Goal: Use online tool/utility: Use online tool/utility

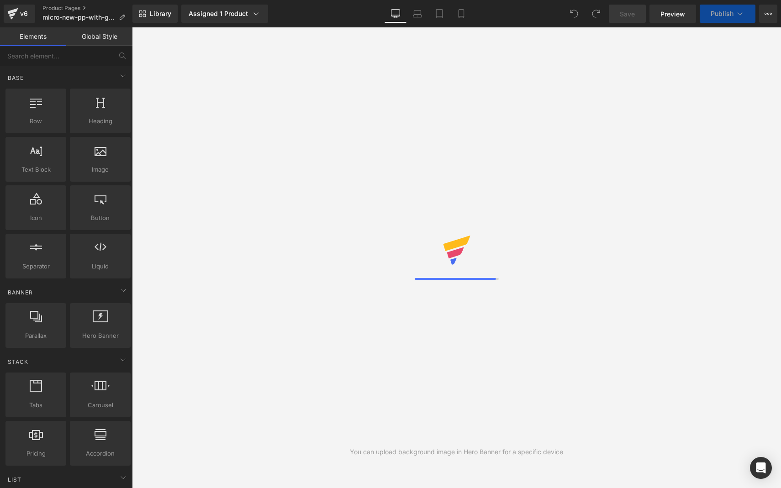
click at [495, 133] on div "You can upload background image in Hero Banner for a specific device" at bounding box center [456, 257] width 649 height 461
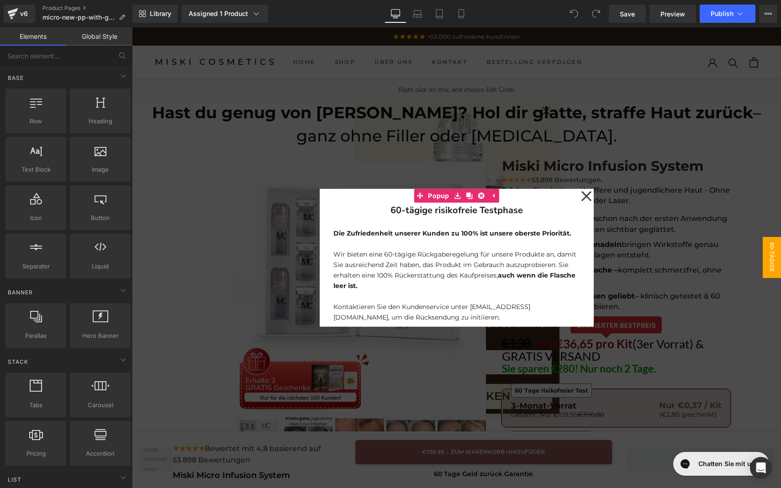
click at [588, 193] on icon at bounding box center [586, 196] width 11 height 46
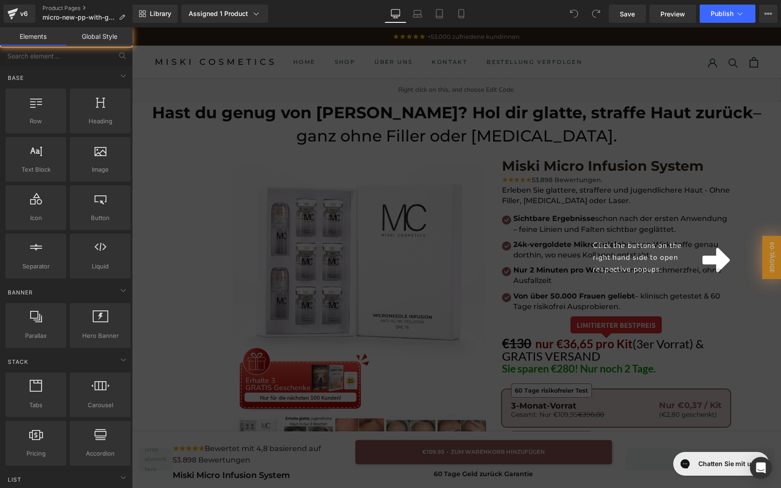
click at [526, 90] on div "Click the buttons on the right hand side to open respective popups." at bounding box center [456, 257] width 649 height 461
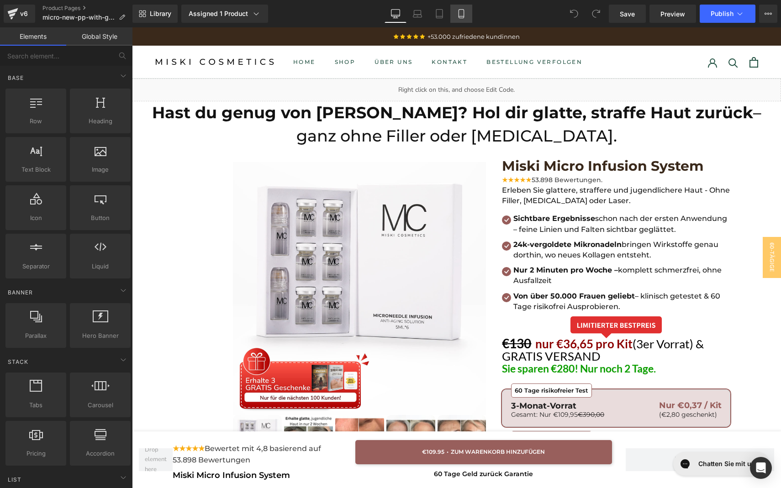
click at [464, 19] on link "Mobile" at bounding box center [461, 14] width 22 height 18
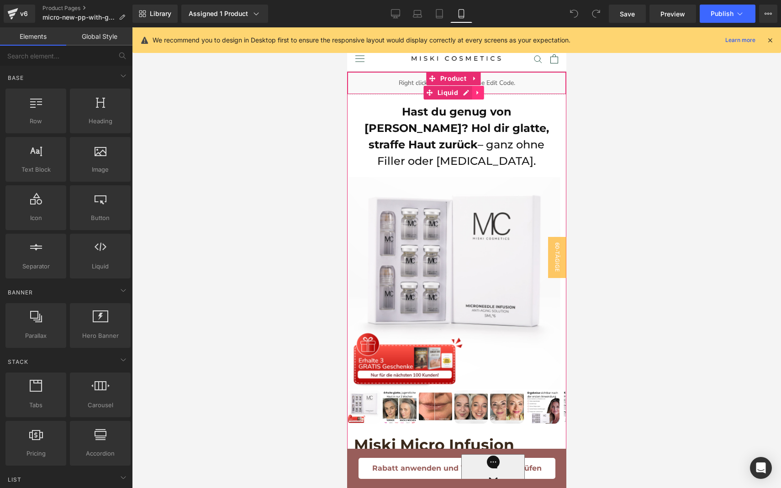
click at [478, 90] on icon at bounding box center [478, 93] width 6 height 7
click at [482, 93] on icon at bounding box center [483, 93] width 6 height 6
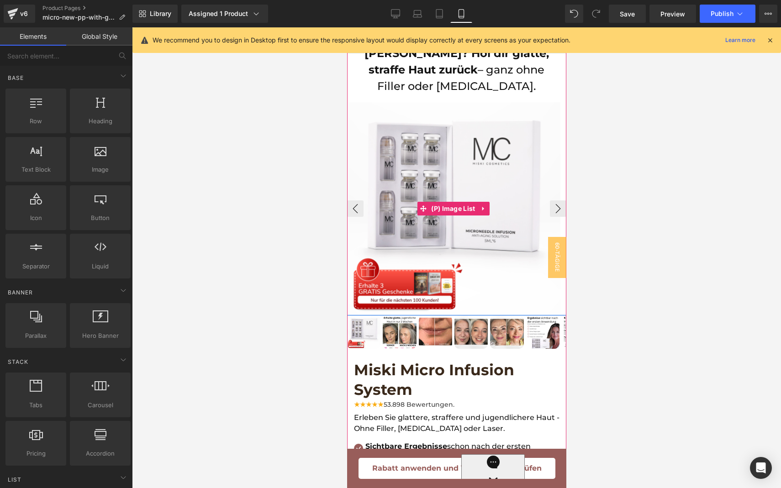
scroll to position [257, 0]
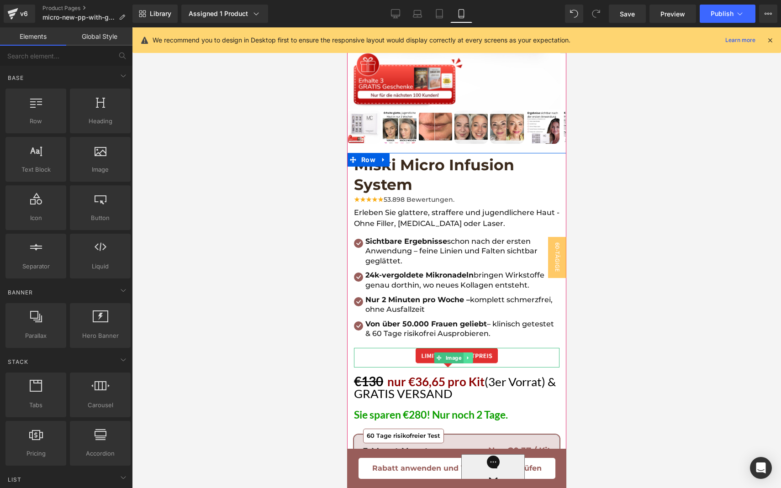
click at [466, 355] on icon at bounding box center [467, 357] width 5 height 5
click at [470, 355] on icon at bounding box center [471, 357] width 5 height 5
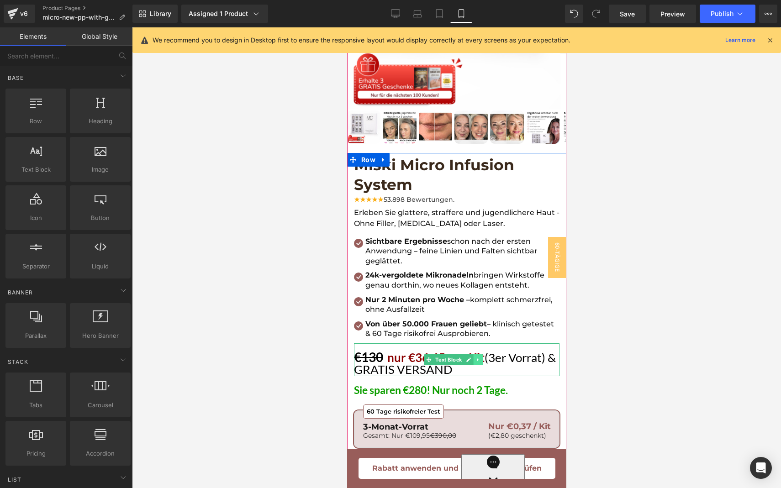
click at [477, 357] on icon at bounding box center [477, 359] width 5 height 5
click at [480, 358] on icon at bounding box center [482, 360] width 5 height 5
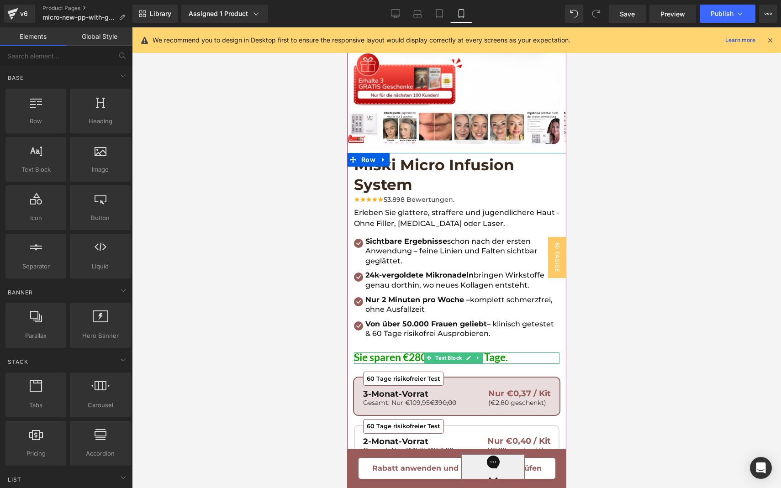
scroll to position [433, 0]
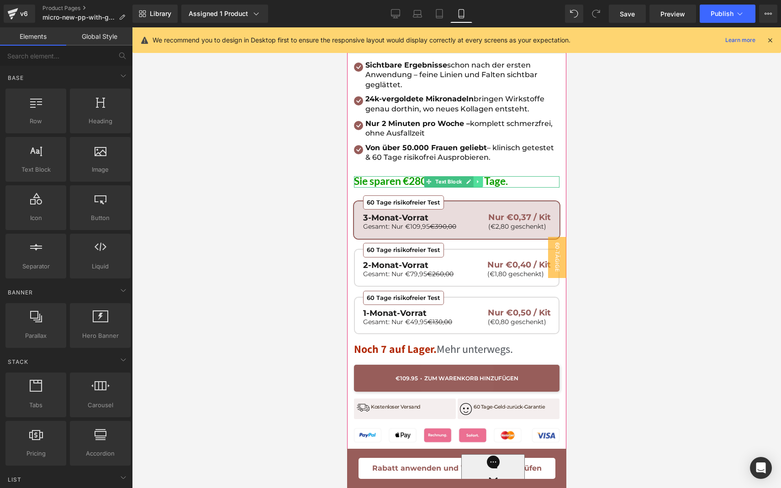
click at [477, 180] on icon at bounding box center [476, 181] width 1 height 3
click at [484, 179] on icon at bounding box center [482, 181] width 5 height 5
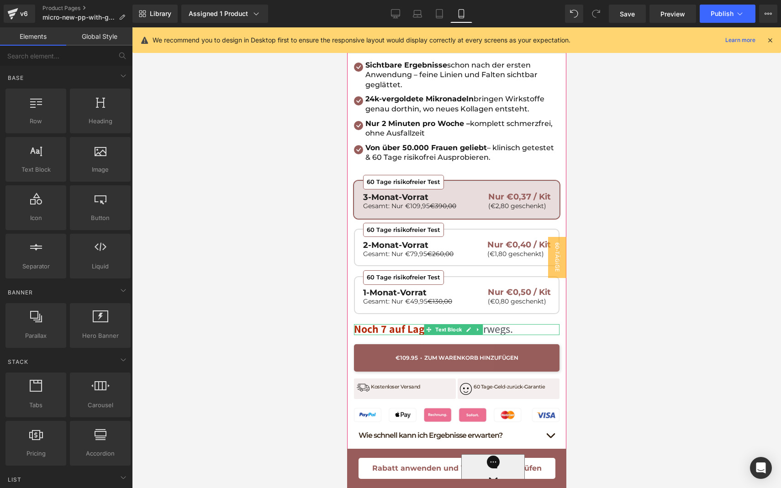
click at [516, 324] on div "Noch 7 auf Lager. Mehr unterwegs." at bounding box center [456, 329] width 206 height 11
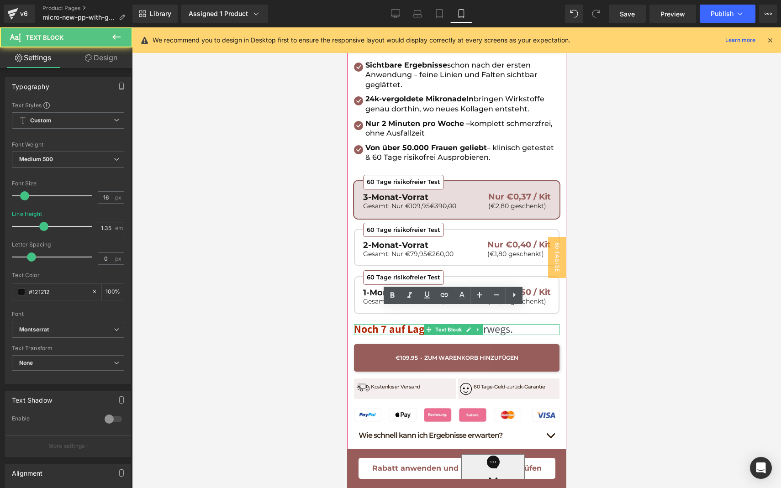
click at [516, 324] on div "Noch 7 auf Lager. Mehr unterwegs." at bounding box center [456, 329] width 206 height 11
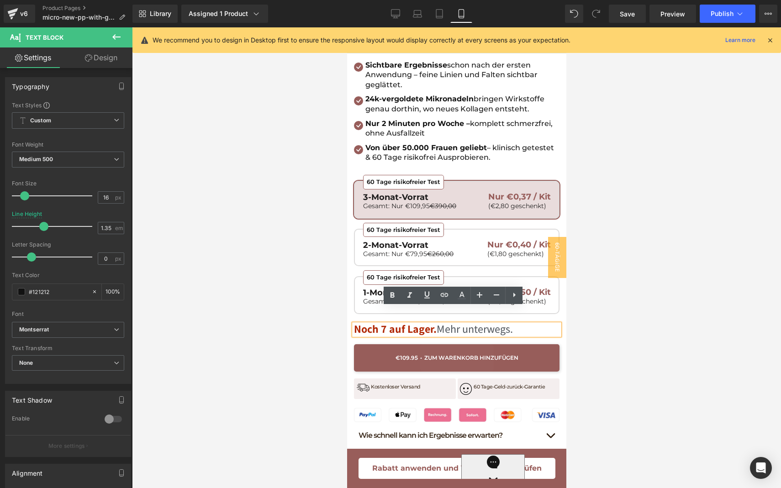
drag, startPoint x: 442, startPoint y: 313, endPoint x: 530, endPoint y: 319, distance: 87.9
click at [530, 324] on div "Noch 7 auf Lager. Mehr unterwegs." at bounding box center [456, 329] width 206 height 11
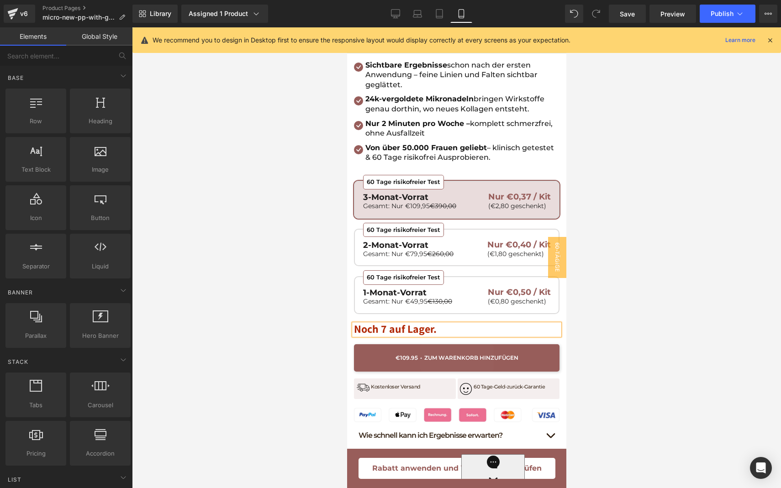
click at [658, 295] on div at bounding box center [456, 257] width 649 height 461
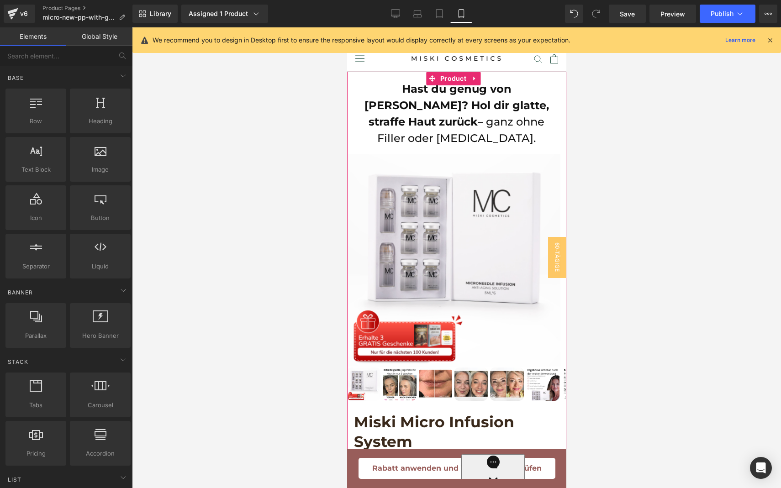
scroll to position [415, 0]
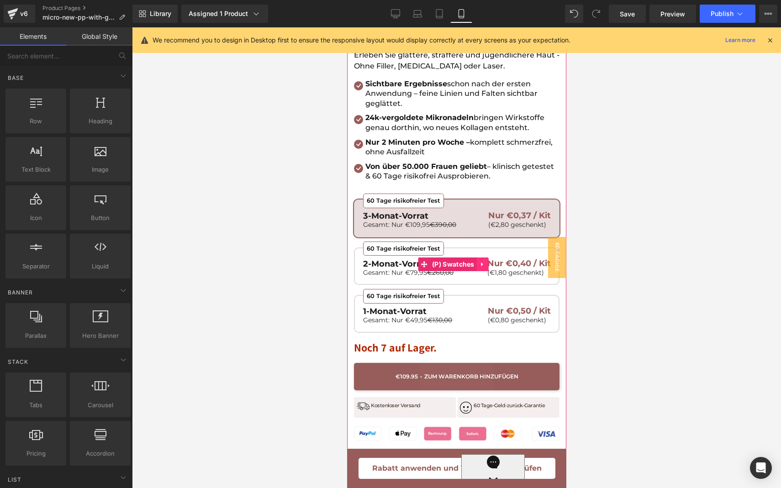
click at [486, 258] on link at bounding box center [482, 265] width 12 height 14
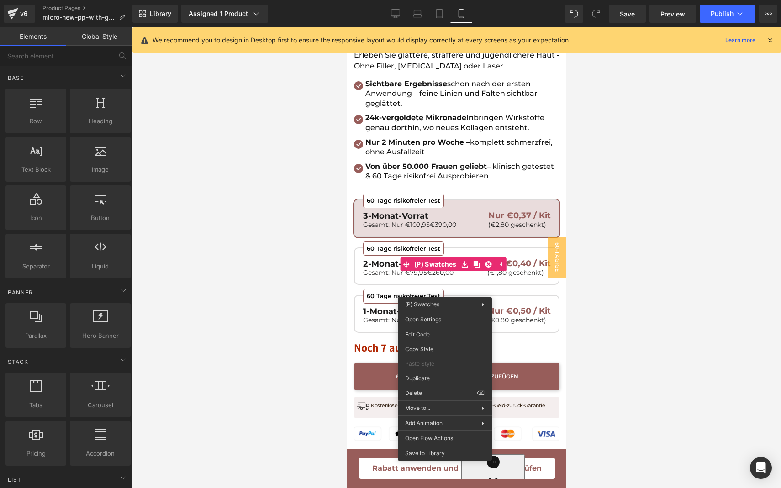
click at [605, 190] on div at bounding box center [456, 257] width 649 height 461
click at [473, 186] on div "60 Tage risikofreier Test 1-Monat-Vorrat Gesamt: Nur €49,95 €130,00 Nur €0,50 /…" at bounding box center [456, 264] width 206 height 157
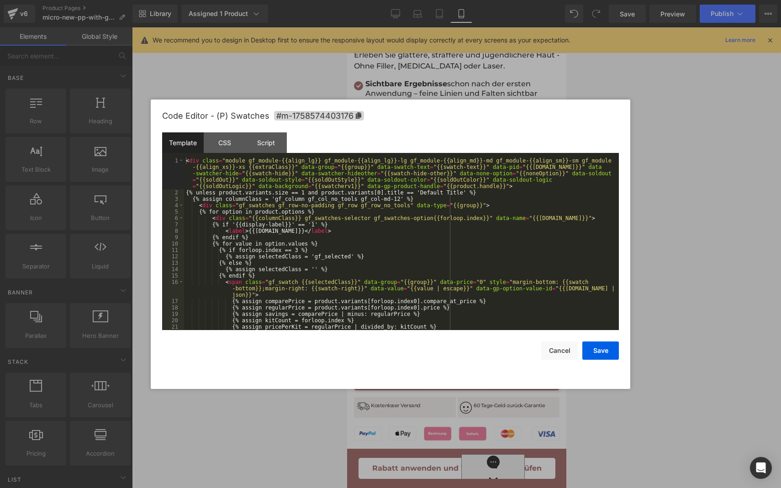
click at [496, 0] on div "You are previewing how the will restyle your page. You can not edit Elements in…" at bounding box center [390, 0] width 781 height 0
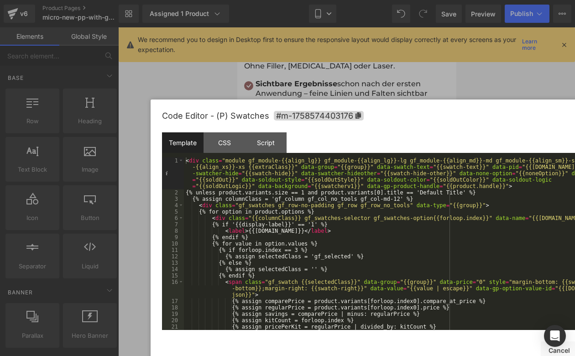
click at [42, 4] on div at bounding box center [287, 178] width 575 height 356
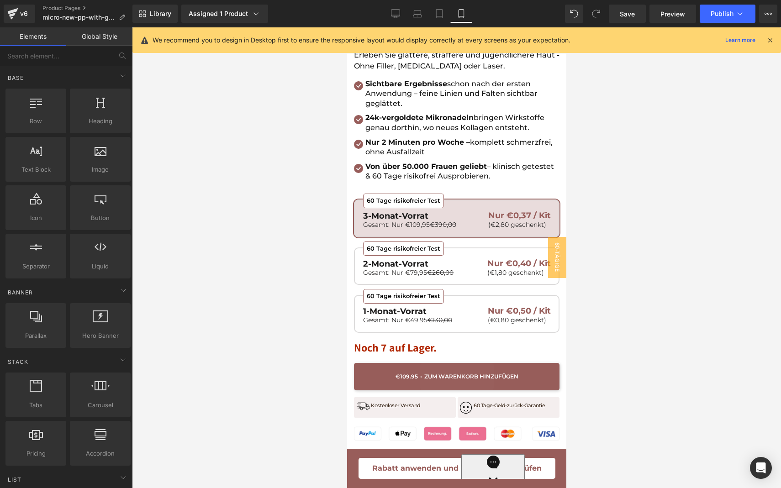
click at [568, 295] on div at bounding box center [456, 257] width 649 height 461
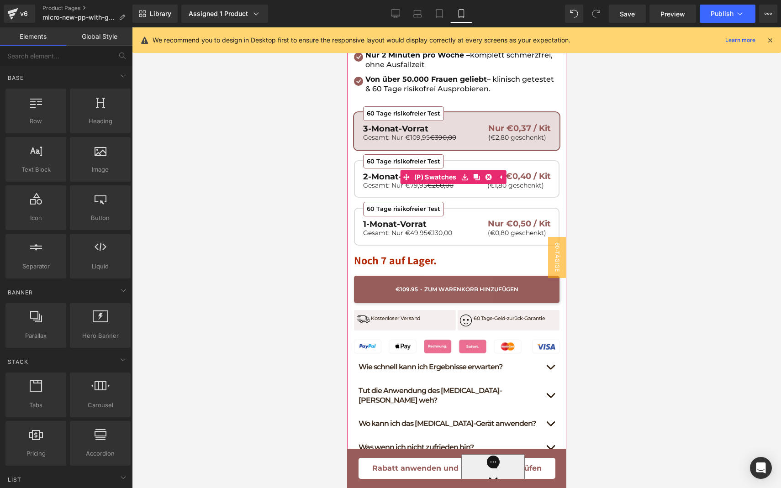
scroll to position [503, 0]
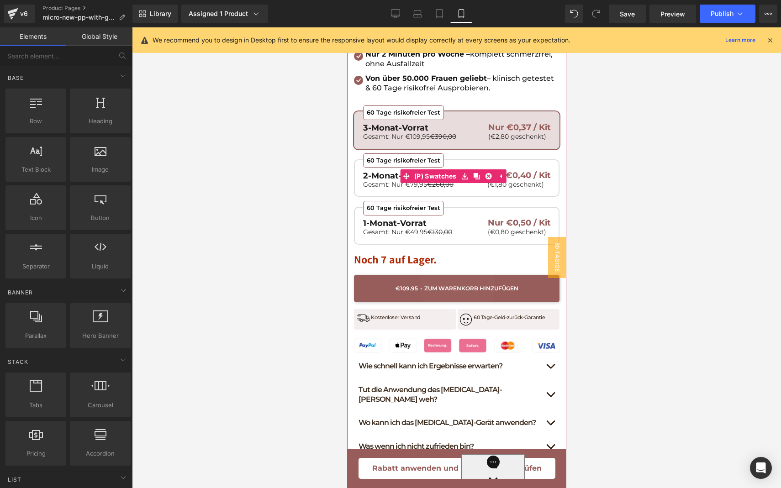
click at [433, 228] on span "€130,00" at bounding box center [439, 232] width 25 height 8
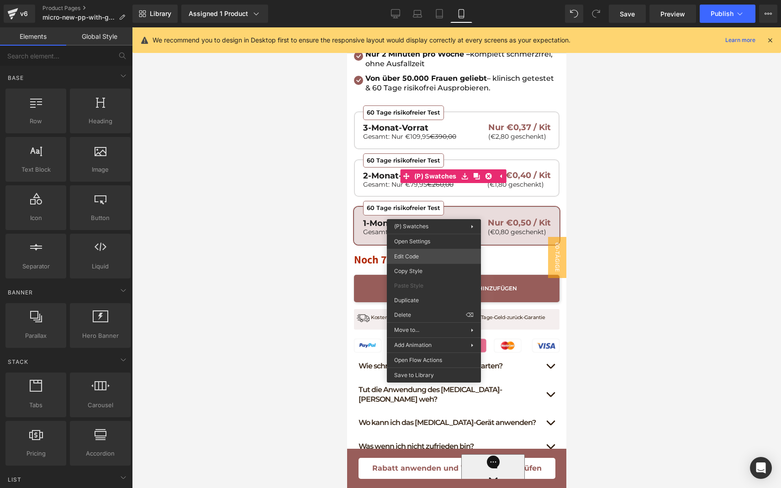
click at [417, 0] on div "You are previewing how the will restyle your page. You can not edit Elements in…" at bounding box center [390, 0] width 781 height 0
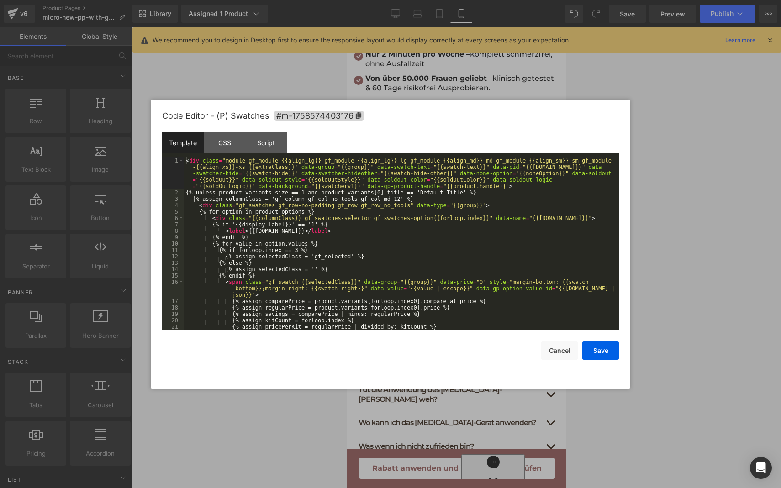
click at [416, 258] on div "< div class = "module gf_module-{{align_lg}} gf_module-{{align_lg}}-lg gf_modul…" at bounding box center [399, 263] width 431 height 211
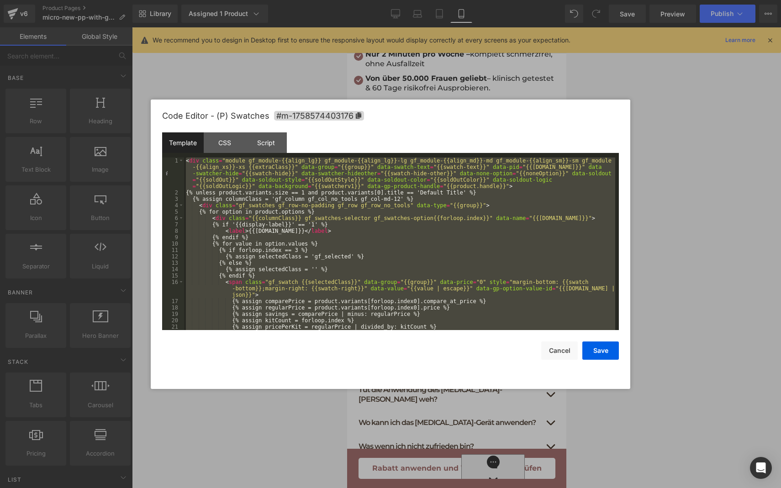
click at [324, 262] on div "< div class = "module gf_module-{{align_lg}} gf_module-{{align_lg}}-lg gf_modul…" at bounding box center [399, 263] width 431 height 211
click at [378, 252] on div "< div class = "module gf_module-{{align_lg}} gf_module-{{align_lg}}-lg gf_modul…" at bounding box center [399, 263] width 431 height 211
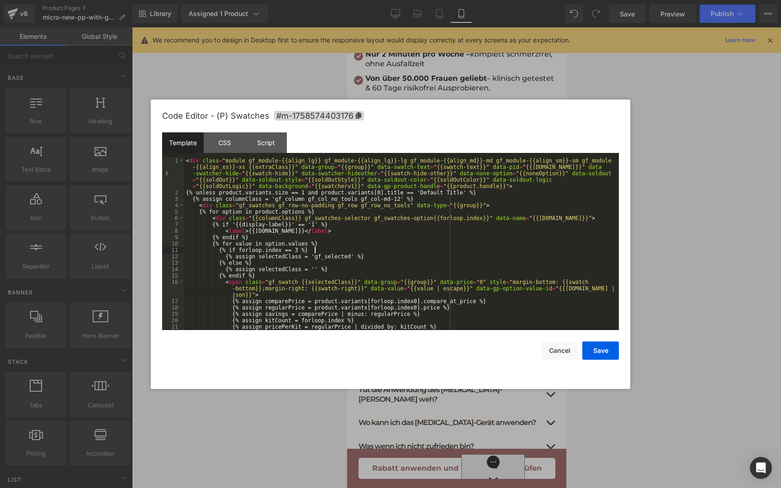
click at [378, 252] on div "< div class = "module gf_module-{{align_lg}} gf_module-{{align_lg}}-lg gf_modul…" at bounding box center [399, 263] width 431 height 211
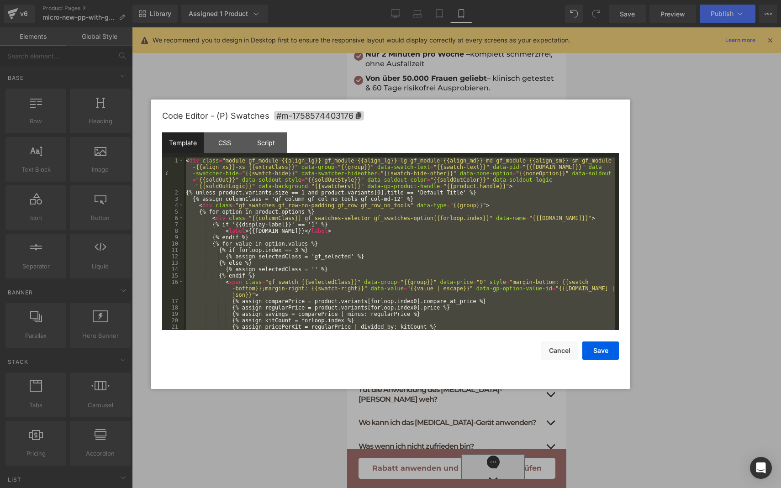
scroll to position [384, 0]
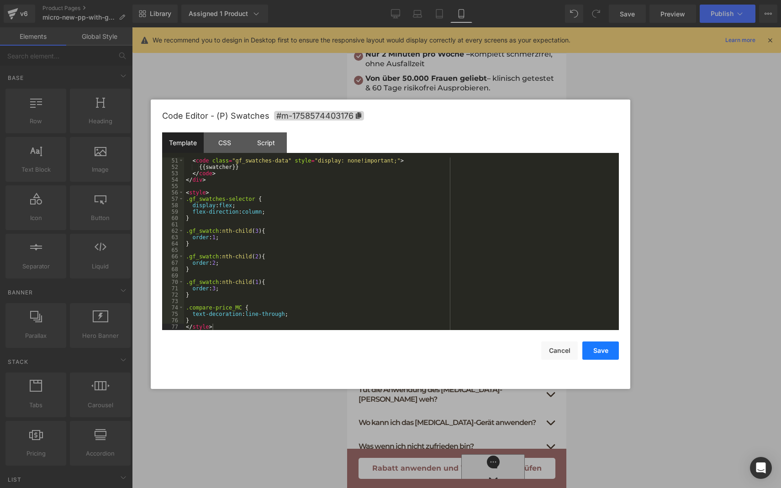
click at [596, 345] on button "Save" at bounding box center [600, 351] width 37 height 18
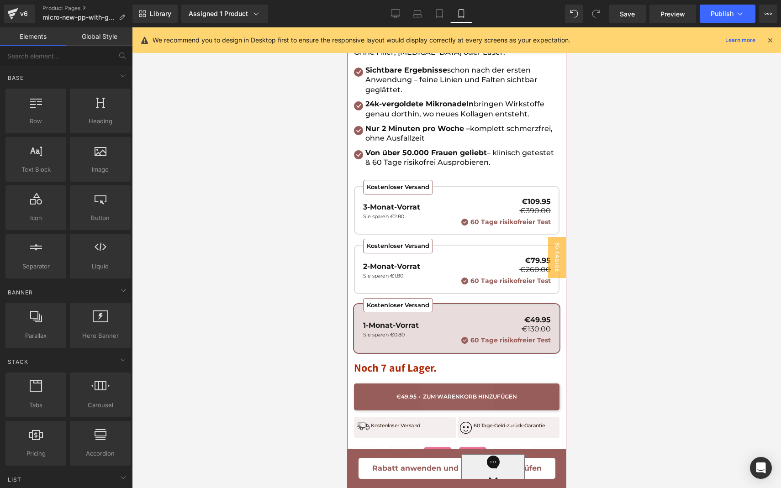
scroll to position [429, 0]
click at [405, 238] on div "Kostenloser Versand" at bounding box center [398, 245] width 70 height 15
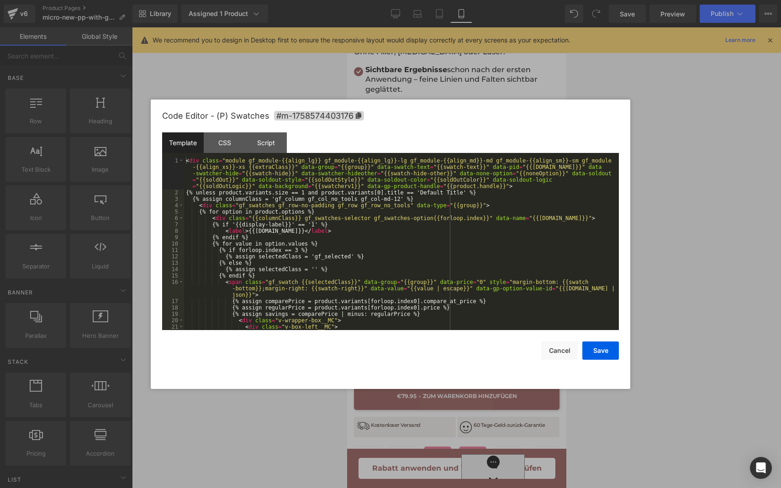
click at [360, 0] on div "You are previewing how the will restyle your page. You can not edit Elements in…" at bounding box center [390, 0] width 781 height 0
click at [402, 281] on div "< div class = "module gf_module-{{align_lg}} gf_module-{{align_lg}}-lg gf_modul…" at bounding box center [399, 263] width 431 height 211
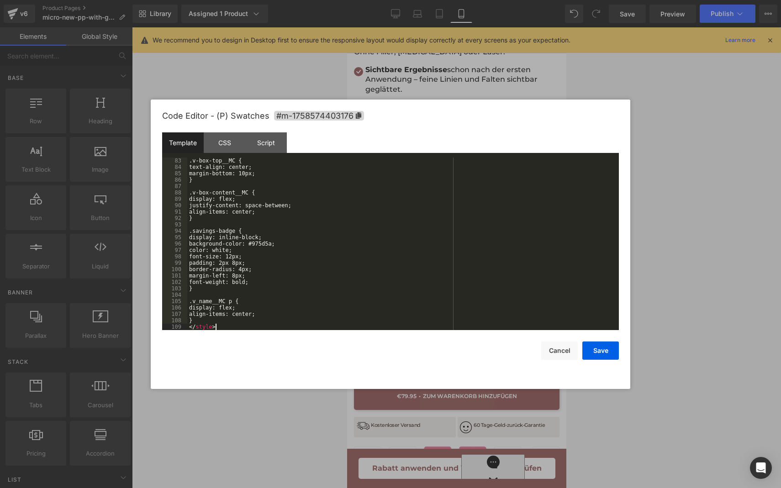
scroll to position [588, 0]
click at [591, 350] on button "Save" at bounding box center [600, 351] width 37 height 18
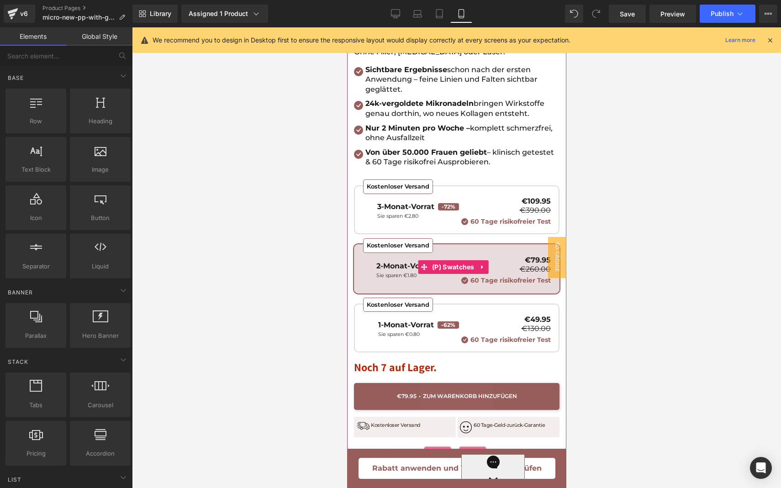
click at [466, 218] on p "60 Tage risikofreier Test" at bounding box center [506, 222] width 90 height 8
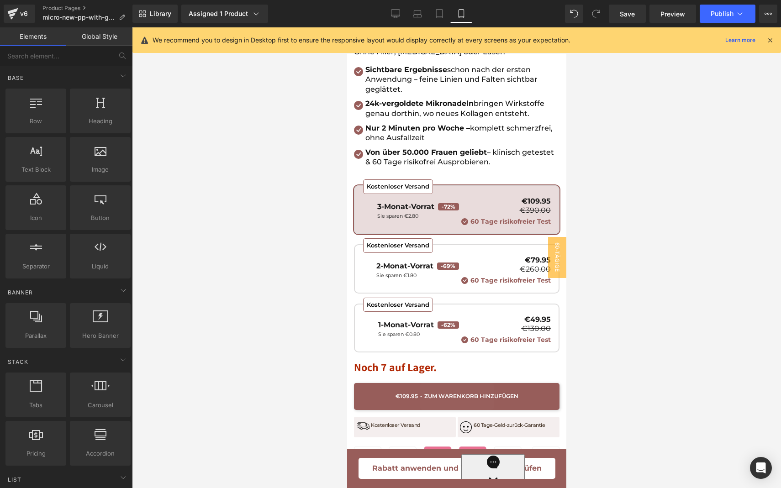
click at [633, 255] on div at bounding box center [456, 257] width 649 height 461
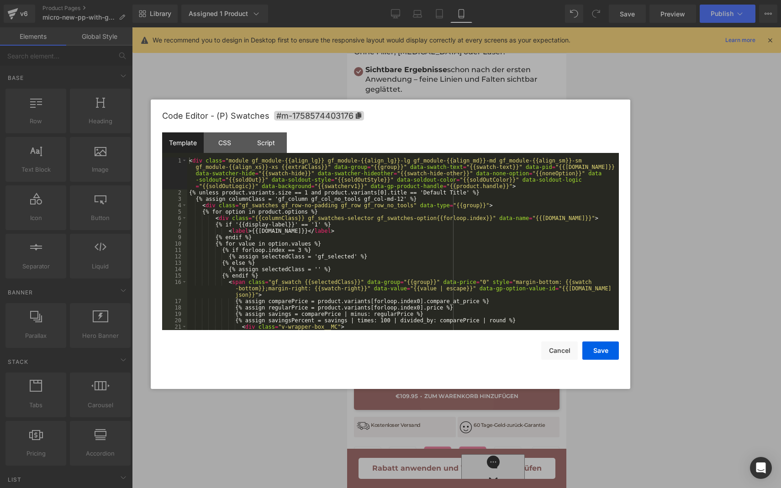
click at [438, 0] on div "You are previewing how the will restyle your page. You can not edit Elements in…" at bounding box center [390, 0] width 781 height 0
click at [412, 285] on div "< div class = "module gf_module-{{align_lg}} gf_module-{{align_lg}}-lg gf_modul…" at bounding box center [401, 263] width 428 height 211
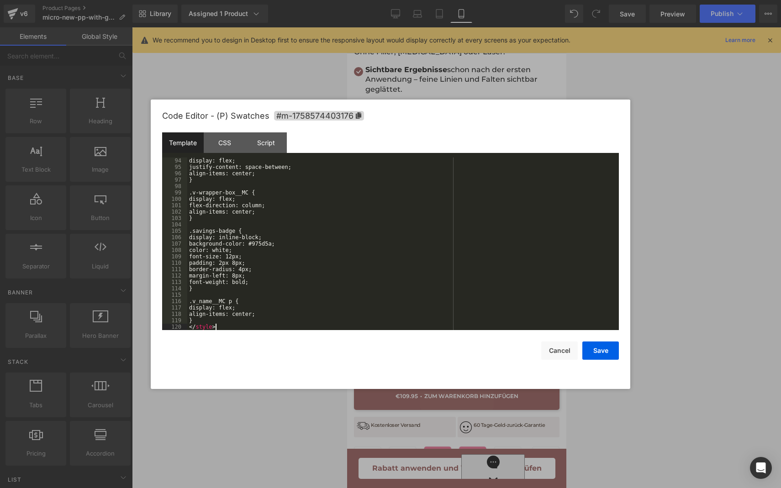
scroll to position [659, 0]
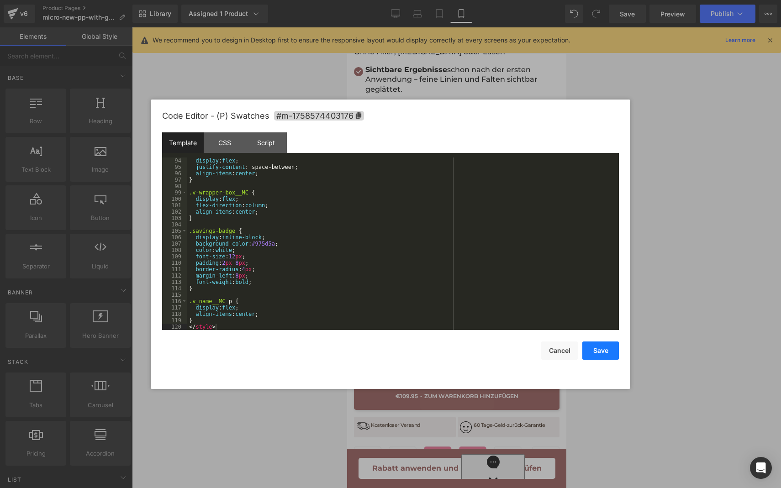
click at [595, 359] on button "Save" at bounding box center [600, 351] width 37 height 18
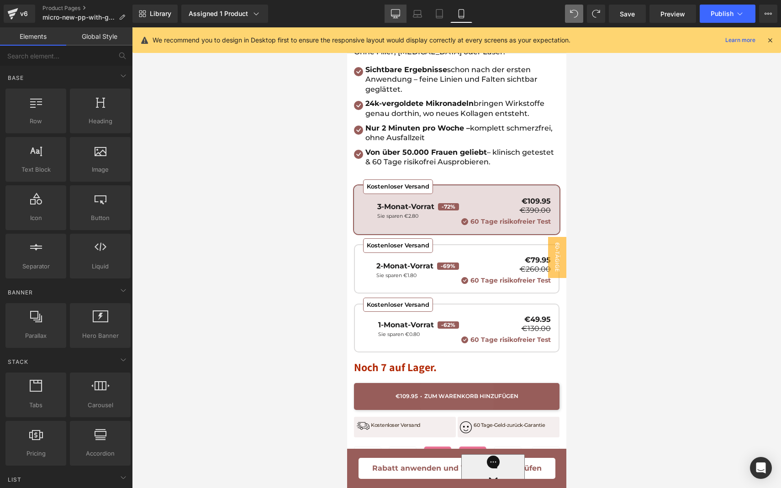
click at [404, 15] on link "Desktop" at bounding box center [396, 14] width 22 height 18
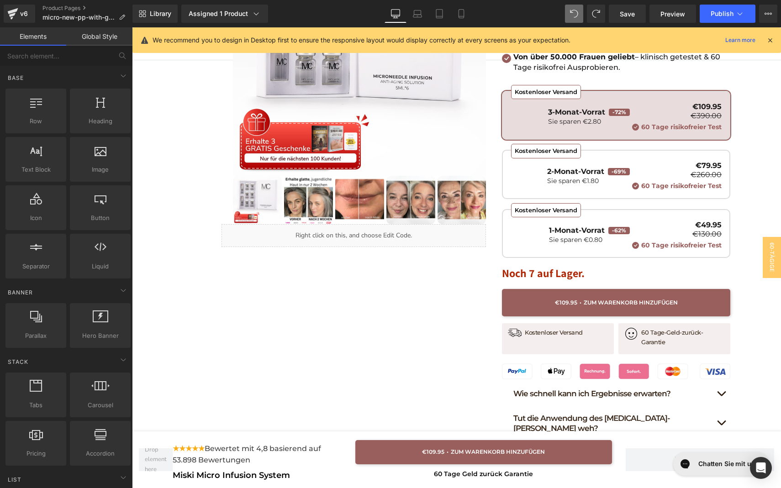
scroll to position [0, 0]
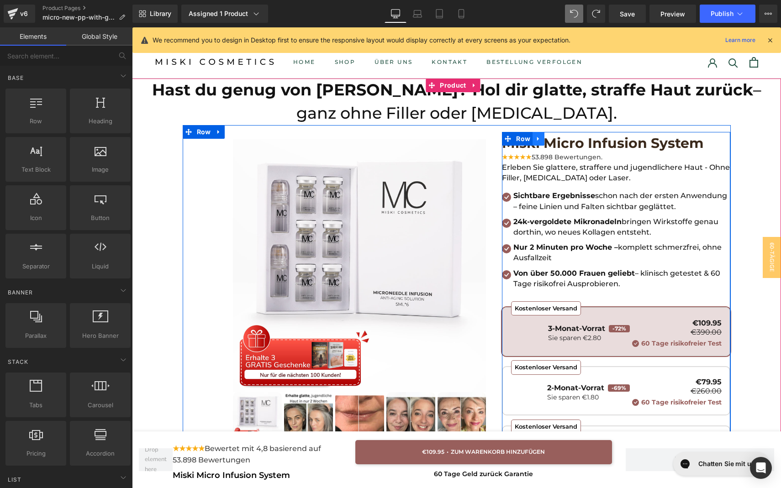
click at [538, 145] on link at bounding box center [539, 139] width 12 height 14
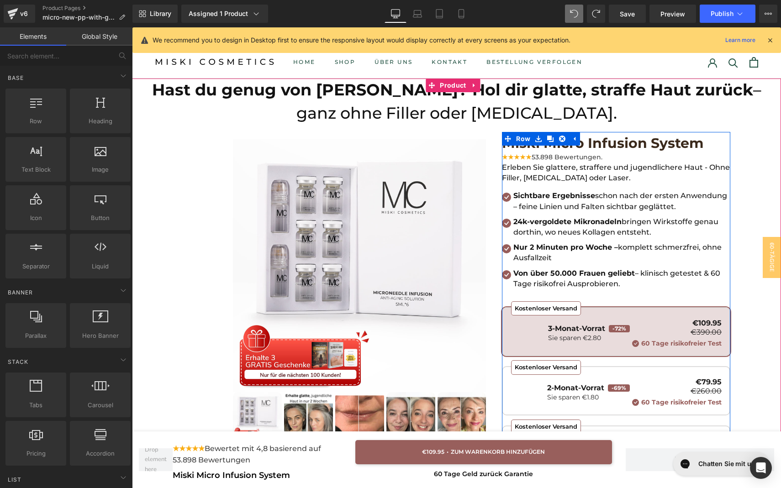
click at [551, 197] on span "Sichtbare Ergebnisse" at bounding box center [554, 195] width 82 height 9
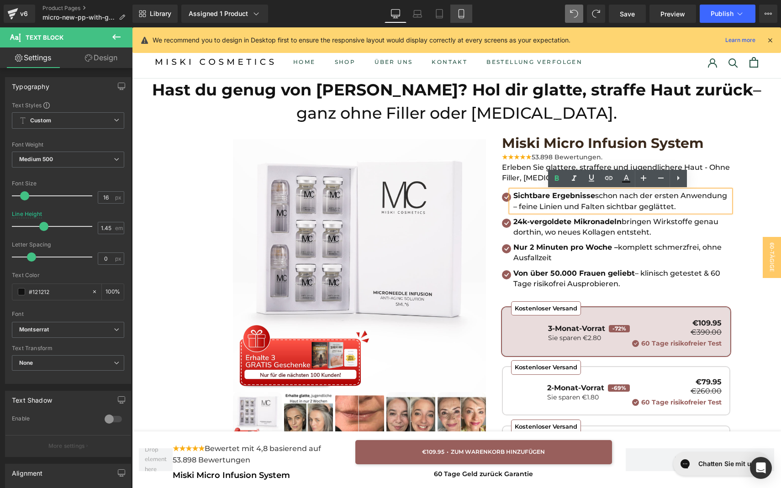
click at [458, 20] on link "Mobile" at bounding box center [461, 14] width 22 height 18
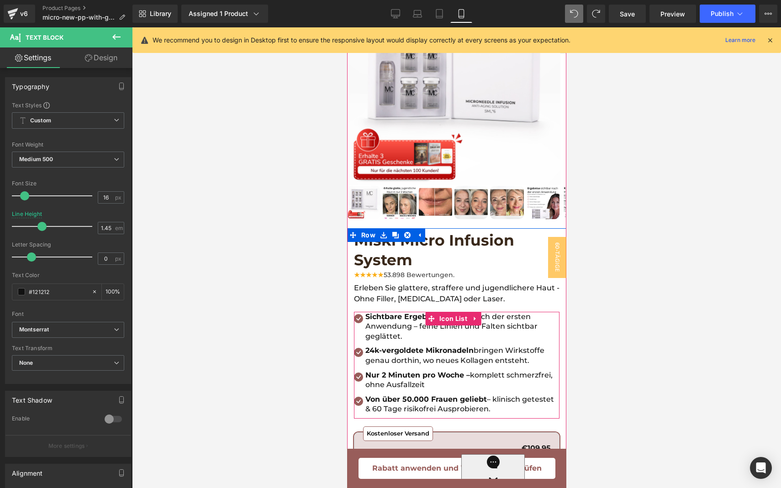
scroll to position [164, 0]
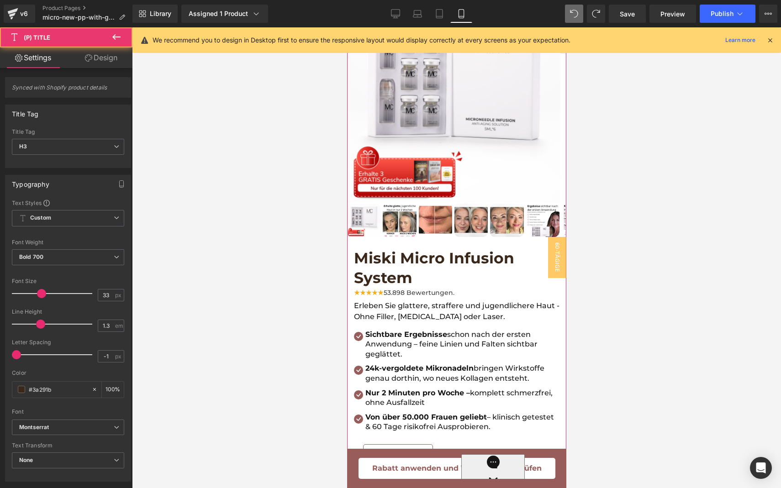
click at [398, 257] on span "Miski Micro Infusion System" at bounding box center [456, 267] width 206 height 39
click at [605, 251] on div at bounding box center [456, 257] width 649 height 461
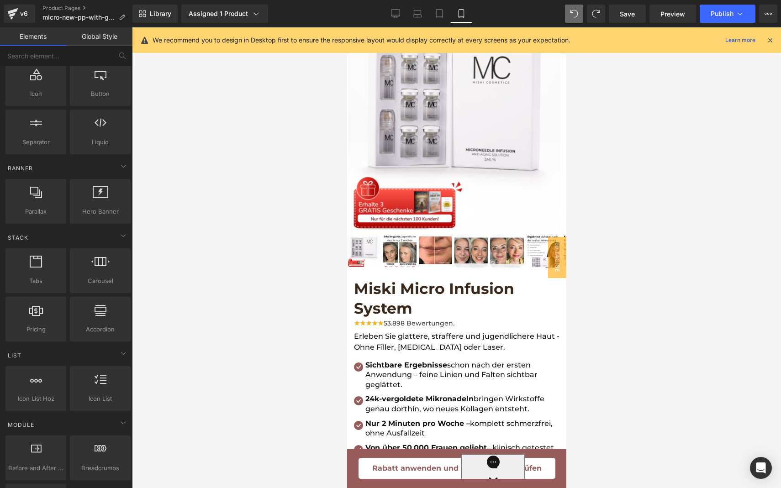
scroll to position [0, 0]
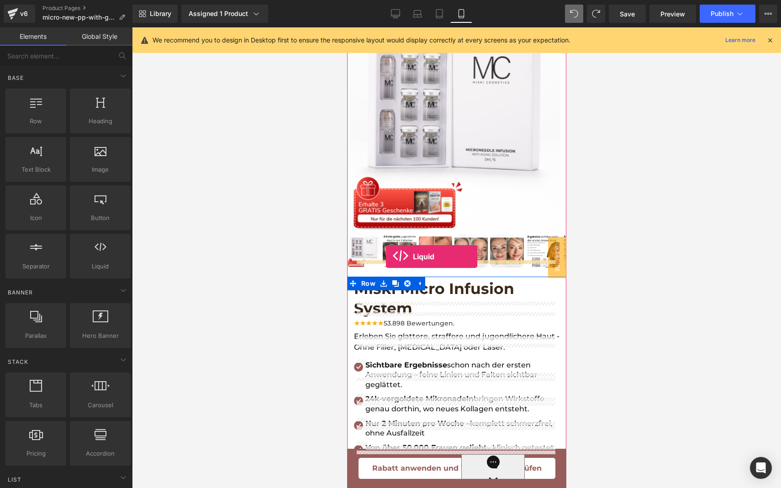
drag, startPoint x: 443, startPoint y: 296, endPoint x: 385, endPoint y: 257, distance: 70.4
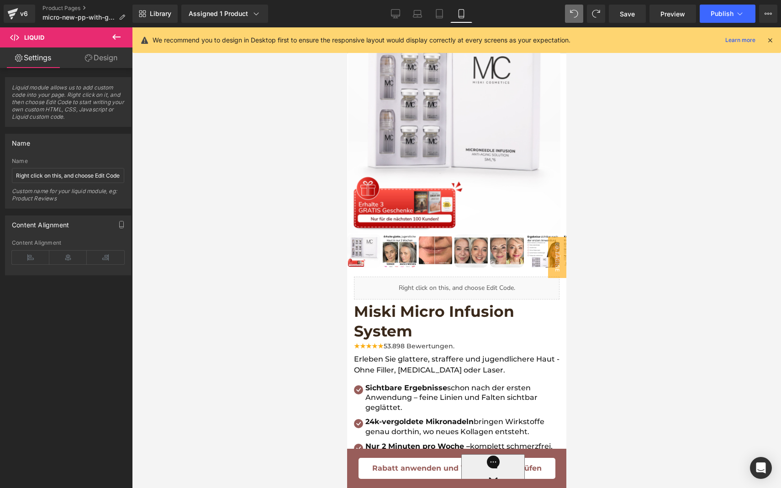
click at [652, 259] on div at bounding box center [456, 257] width 649 height 461
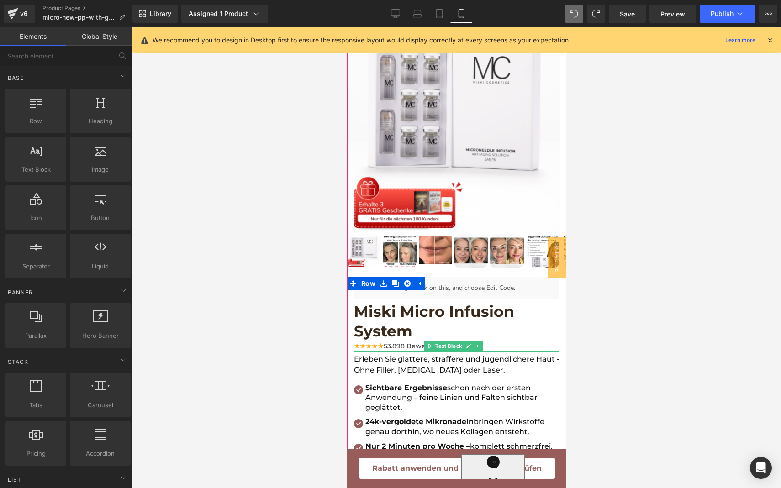
click at [389, 342] on span "53.898 Bewertungen." at bounding box center [418, 346] width 71 height 8
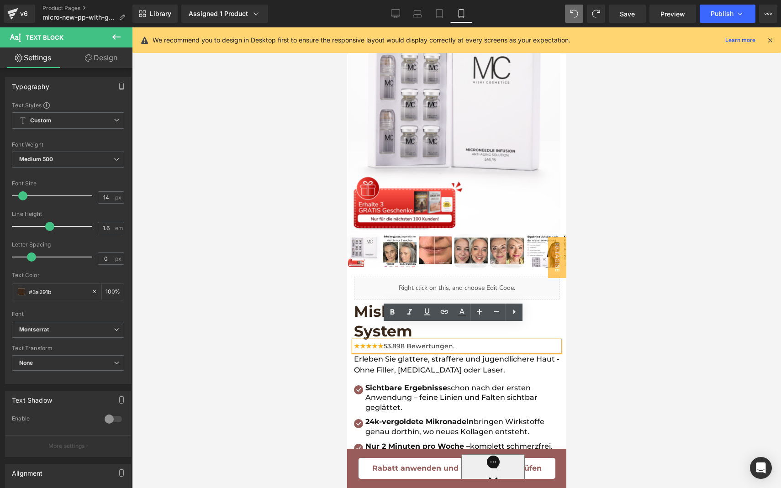
click at [389, 342] on span "53.898 Bewertungen." at bounding box center [418, 346] width 71 height 8
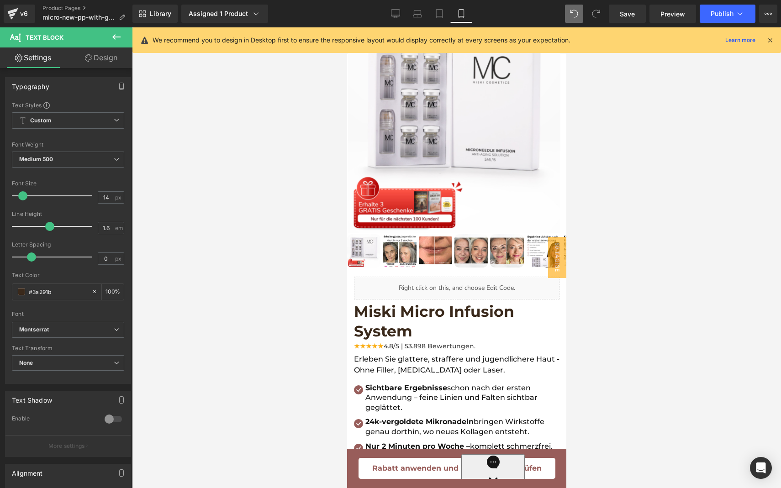
click at [657, 301] on div at bounding box center [456, 257] width 649 height 461
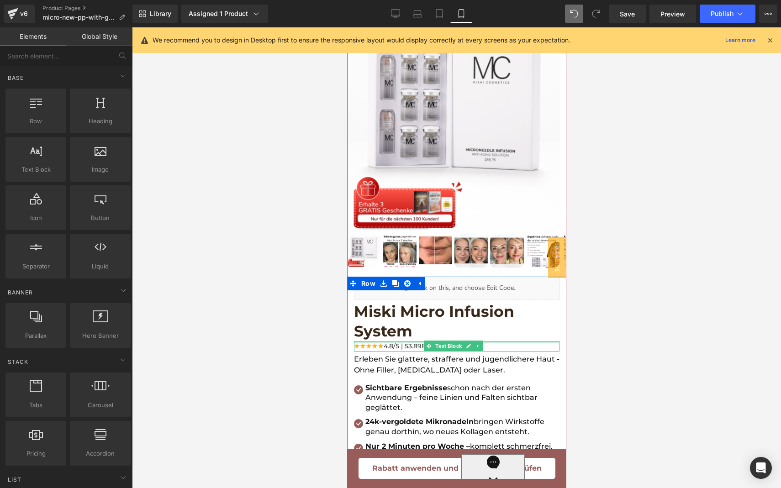
click at [499, 349] on div at bounding box center [456, 350] width 206 height 2
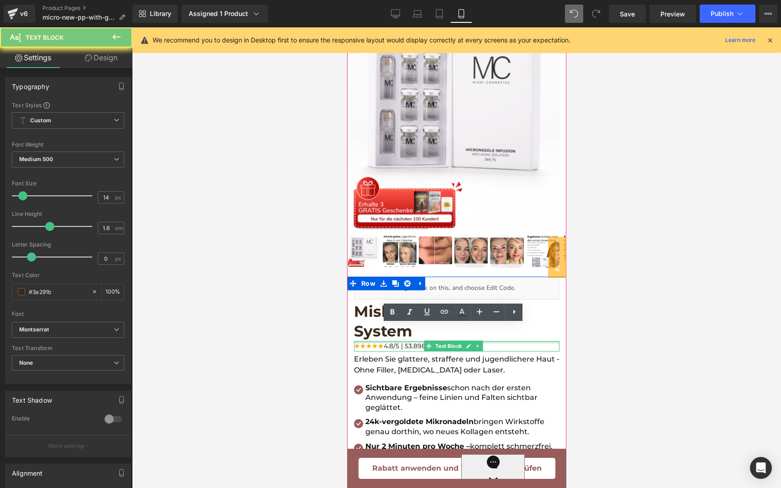
click at [499, 341] on div "★★★★★ 4.8/5 | 53.898 Bewertungen." at bounding box center [456, 346] width 206 height 10
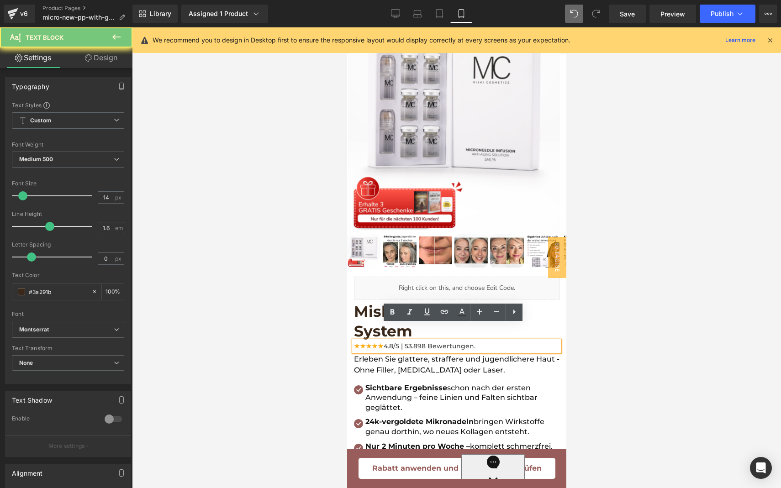
click at [494, 341] on div "★★★★★ 4.8/5 | 53.898 Bewertungen." at bounding box center [456, 346] width 206 height 10
drag, startPoint x: 390, startPoint y: 330, endPoint x: 558, endPoint y: 330, distance: 167.1
click at [462, 316] on icon at bounding box center [462, 315] width 8 height 1
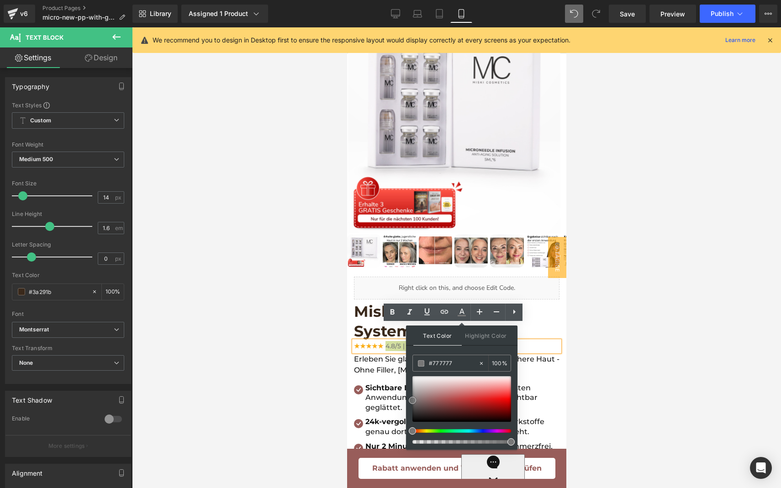
drag, startPoint x: 411, startPoint y: 411, endPoint x: 411, endPoint y: 401, distance: 10.5
click at [411, 401] on span at bounding box center [412, 400] width 7 height 7
click at [244, 395] on div at bounding box center [456, 257] width 649 height 461
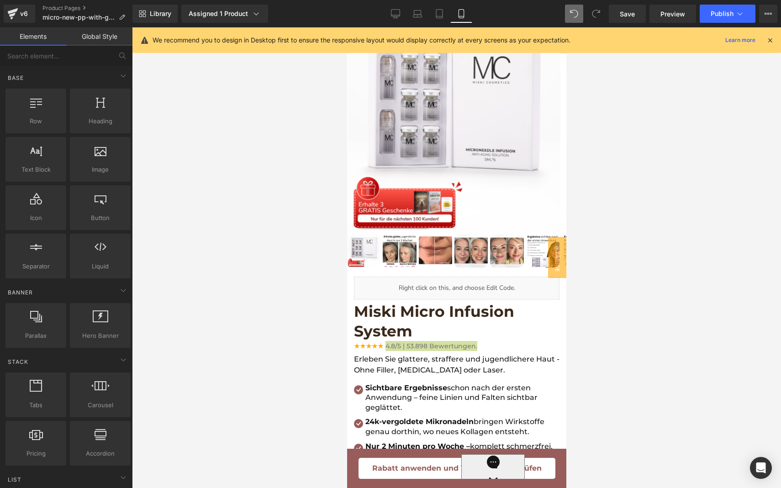
click at [244, 395] on div at bounding box center [456, 257] width 649 height 461
click at [448, 354] on p "Erleben Sie glattere, straffere und jugendlichere Haut - Ohne Filler, [MEDICAL_…" at bounding box center [456, 365] width 206 height 22
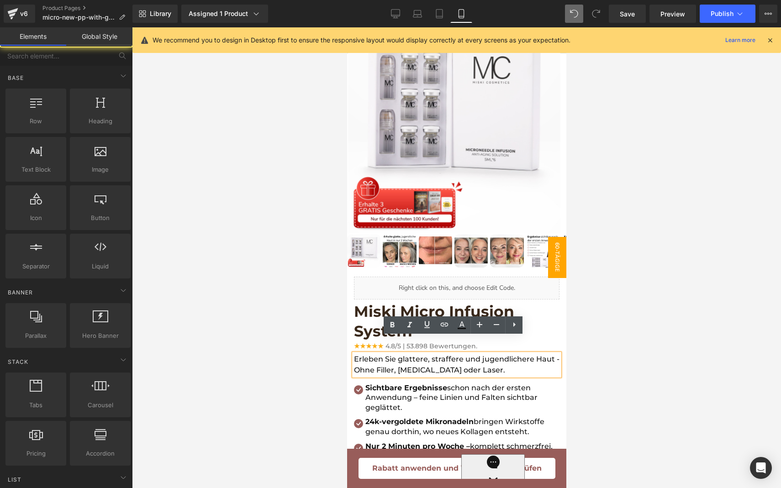
click at [551, 267] on span "60-tägige risikofreie Testphase" at bounding box center [538, 257] width 55 height 41
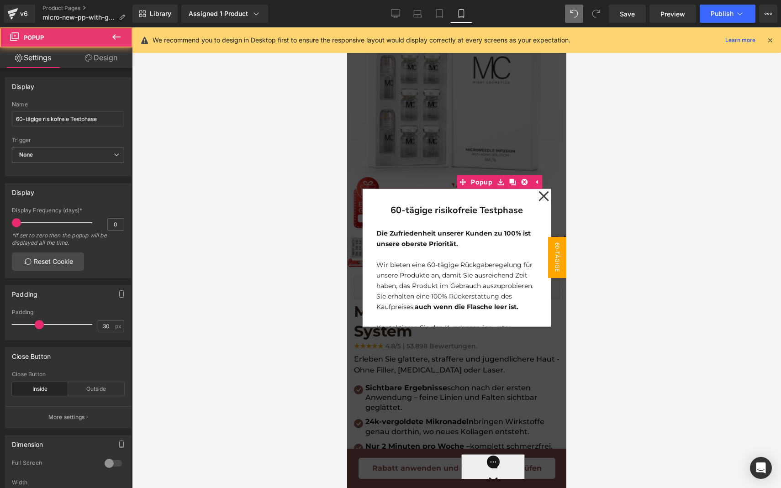
click at [609, 274] on div at bounding box center [456, 257] width 649 height 461
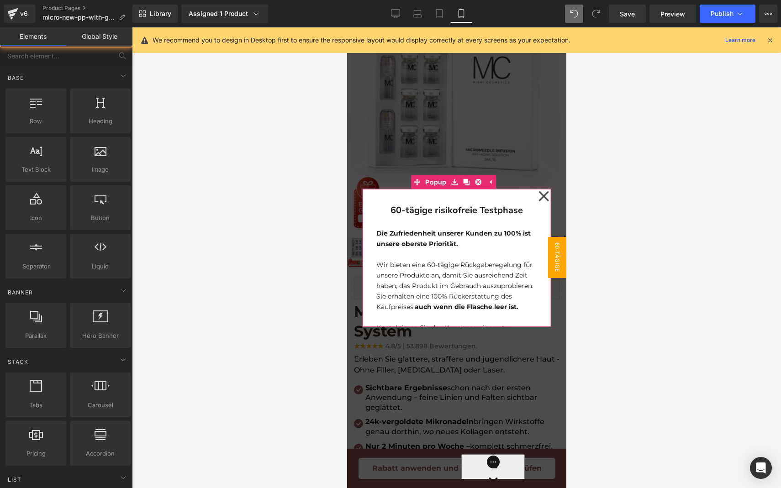
click at [538, 201] on icon at bounding box center [543, 196] width 11 height 46
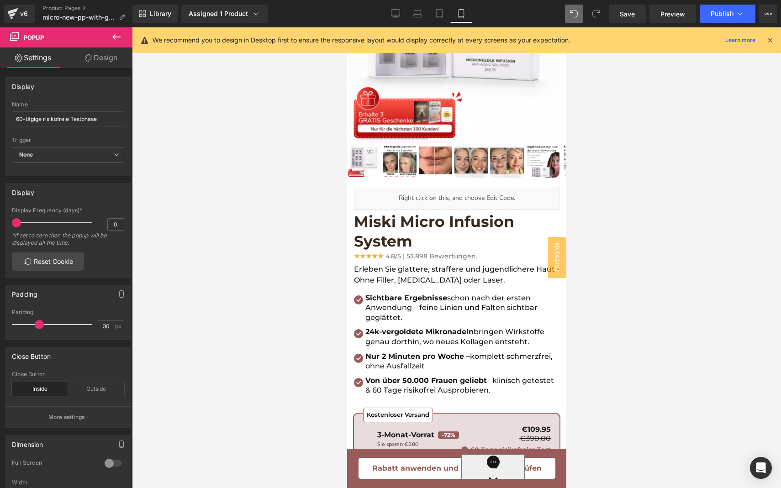
scroll to position [422, 0]
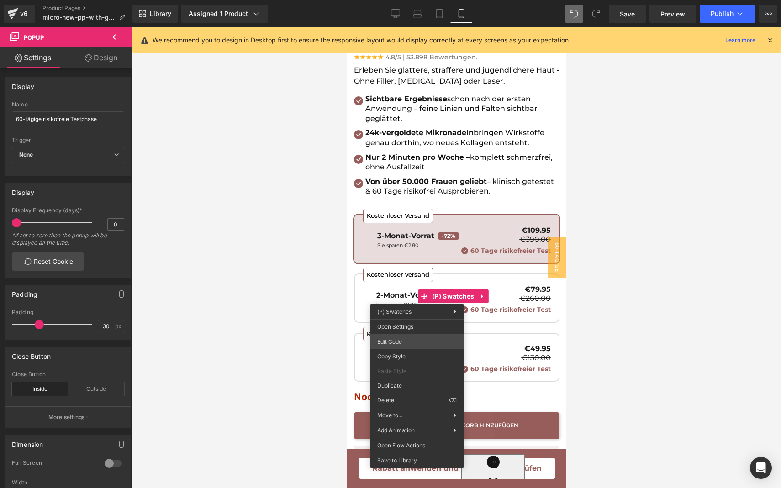
click at [402, 0] on div "Liquid You are previewing how the will restyle your page. You can not edit Elem…" at bounding box center [390, 0] width 781 height 0
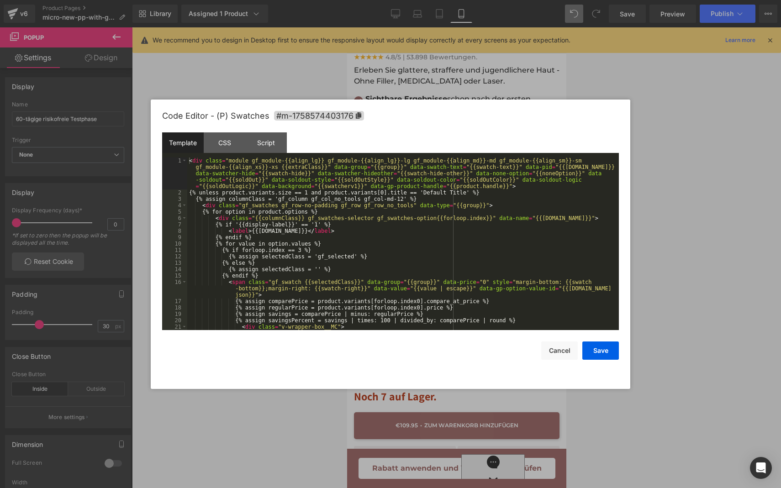
click at [413, 271] on div "< div class = "module gf_module-{{align_lg}} gf_module-{{align_lg}}-lg gf_modul…" at bounding box center [401, 263] width 428 height 211
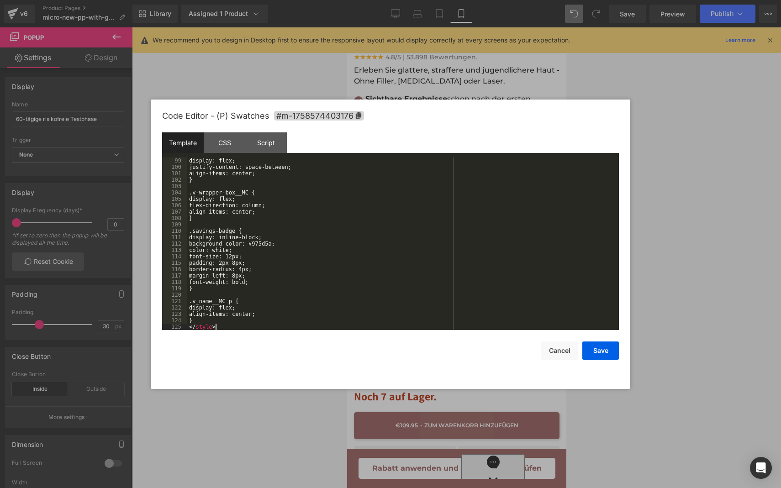
scroll to position [691, 0]
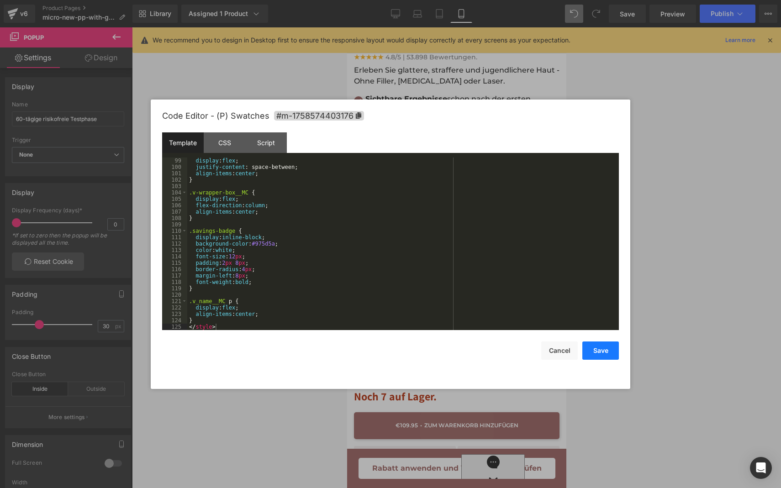
click at [586, 346] on button "Save" at bounding box center [600, 351] width 37 height 18
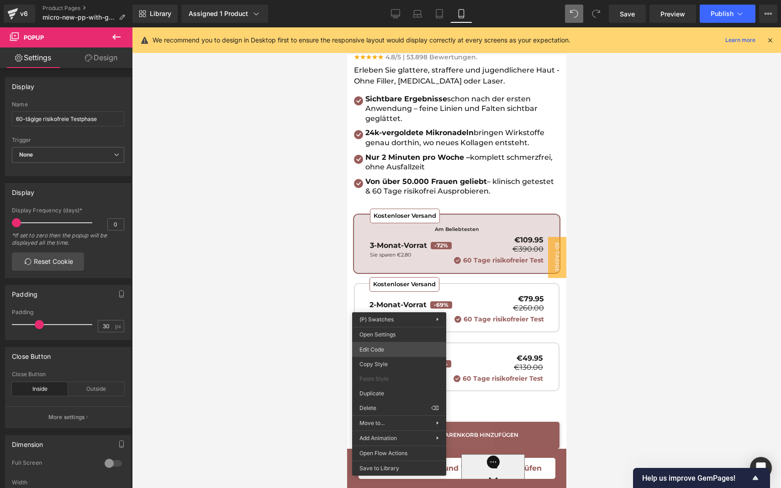
click at [382, 0] on div "Liquid You are previewing how the will restyle your page. You can not edit Elem…" at bounding box center [390, 0] width 781 height 0
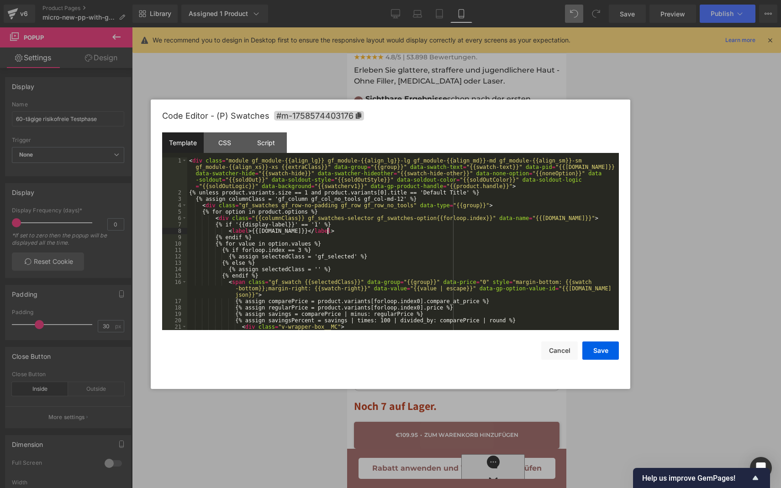
click at [397, 229] on div "< div class = "module gf_module-{{align_lg}} gf_module-{{align_lg}}-lg gf_modul…" at bounding box center [401, 263] width 428 height 211
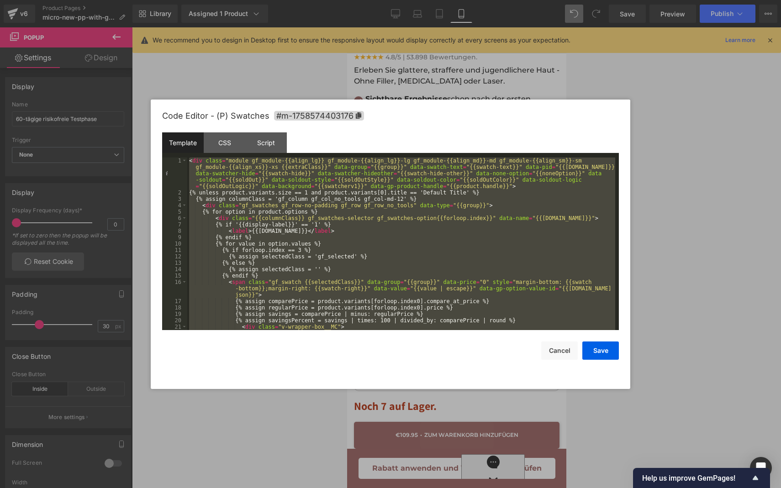
scroll to position [761, 0]
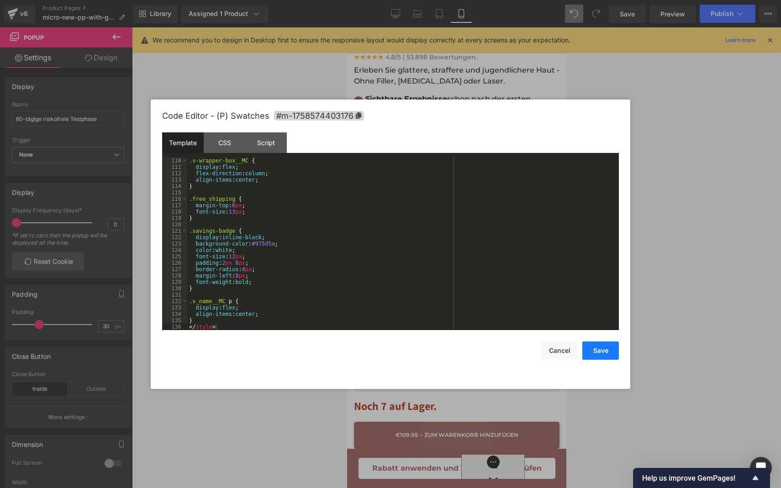
click at [590, 348] on button "Save" at bounding box center [600, 351] width 37 height 18
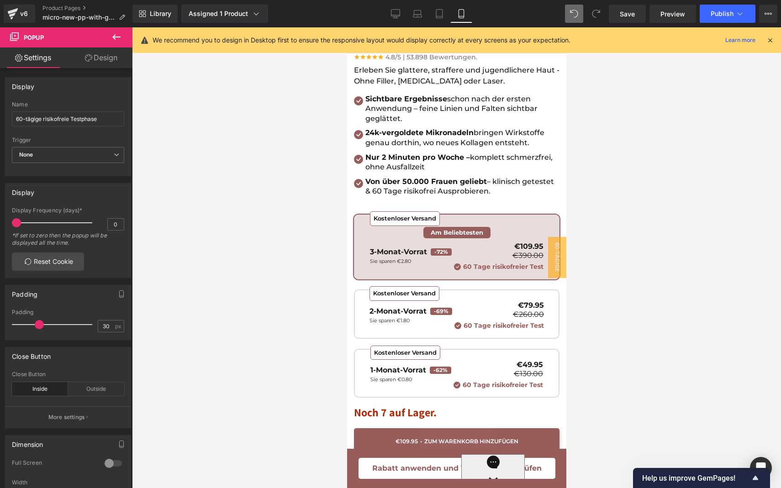
click at [472, 252] on p "€390.00" at bounding box center [497, 255] width 92 height 7
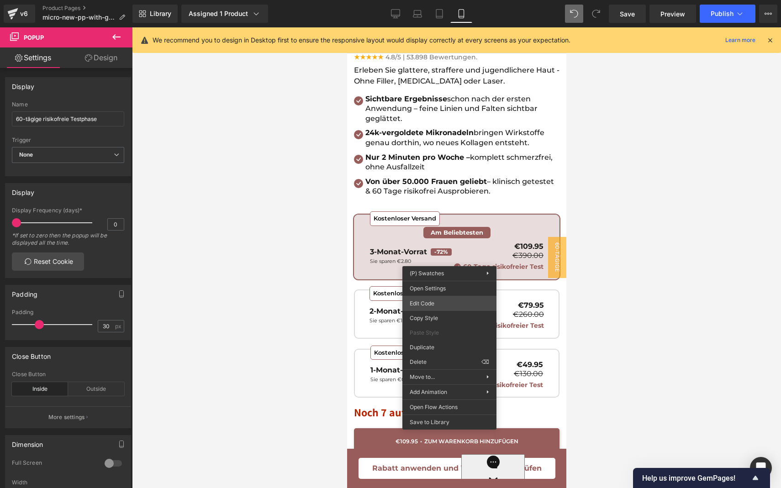
click at [428, 0] on div "Liquid You are previewing how the will restyle your page. You can not edit Elem…" at bounding box center [390, 0] width 781 height 0
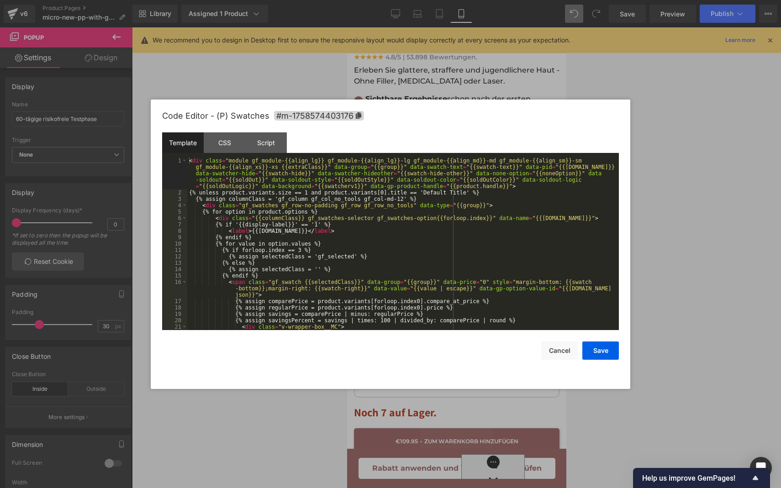
click at [372, 264] on div "< div class = "module gf_module-{{align_lg}} gf_module-{{align_lg}}-lg gf_modul…" at bounding box center [401, 263] width 428 height 211
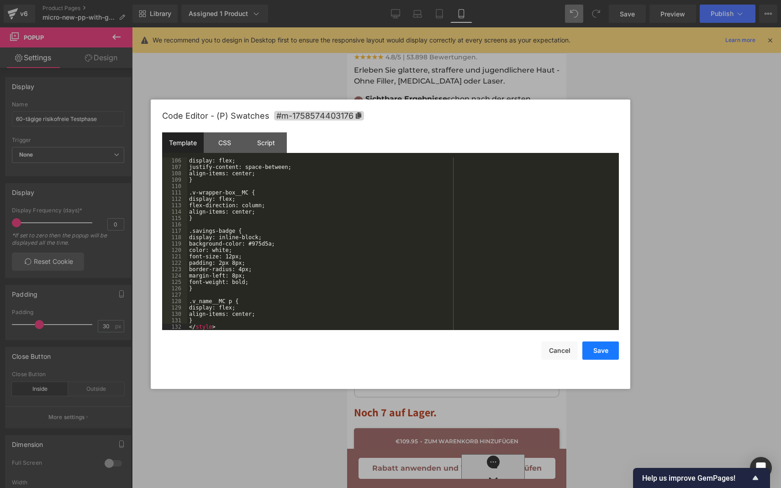
click at [601, 347] on button "Save" at bounding box center [600, 351] width 37 height 18
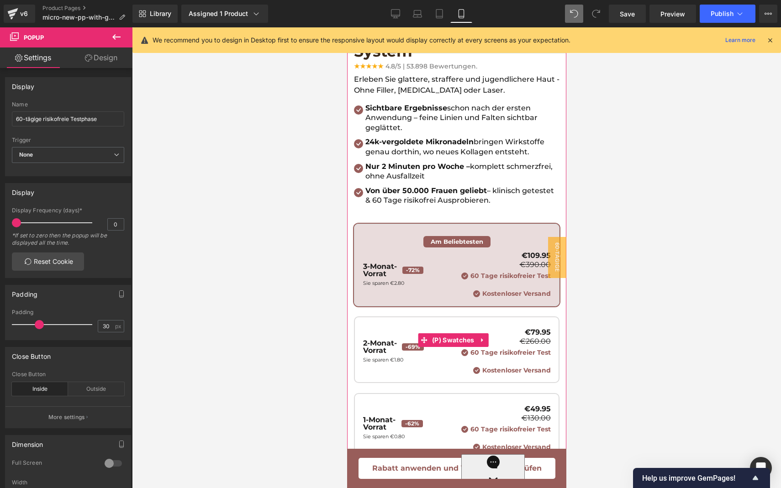
scroll to position [422, 0]
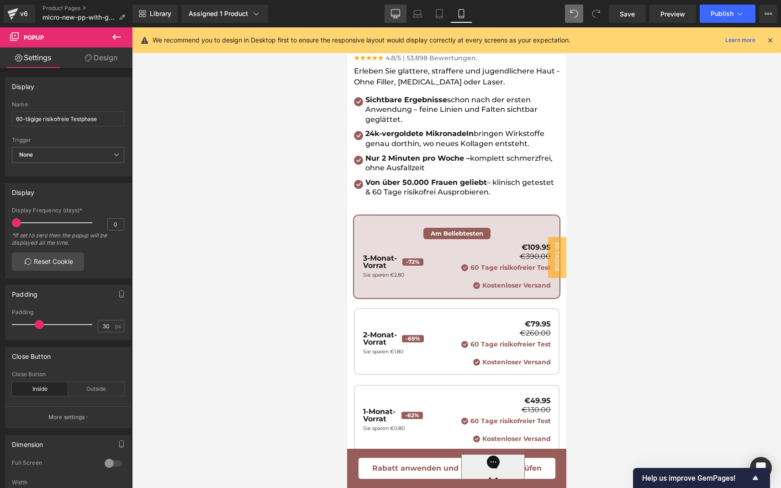
click at [390, 8] on link "Desktop" at bounding box center [396, 14] width 22 height 18
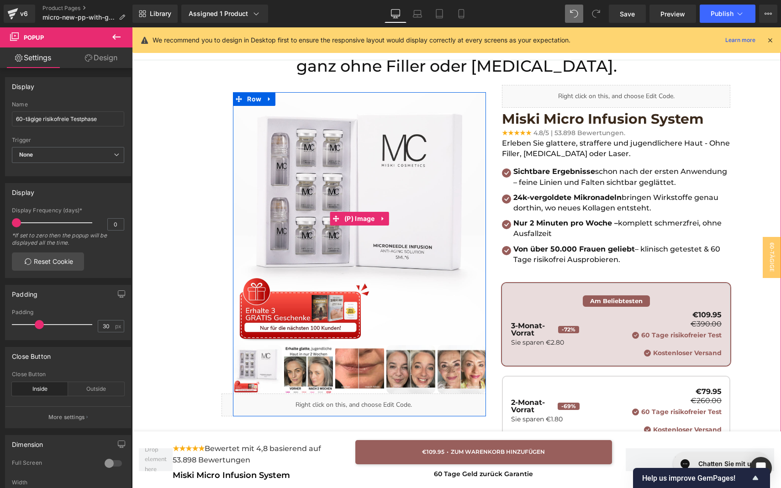
scroll to position [87, 0]
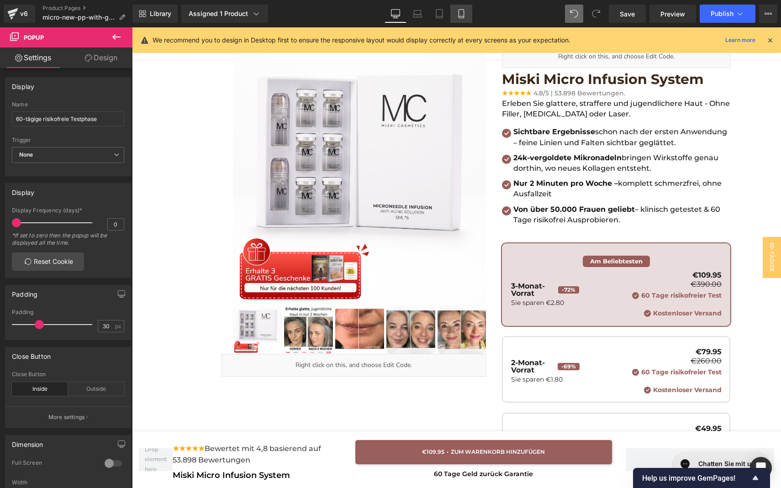
click at [463, 13] on icon at bounding box center [461, 13] width 9 height 9
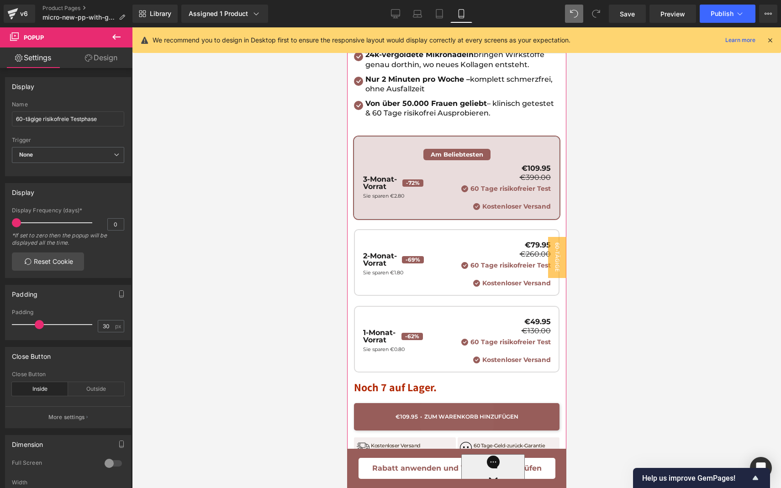
scroll to position [507, 0]
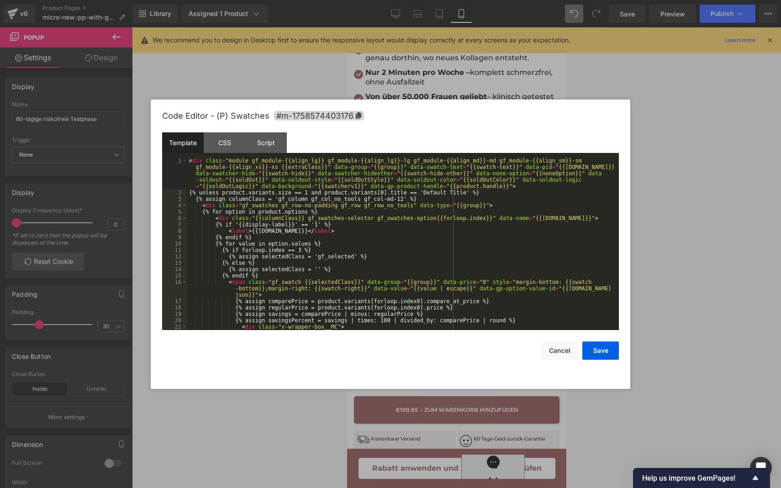
click at [455, 0] on div "Liquid You are previewing how the will restyle your page. You can not edit Elem…" at bounding box center [390, 0] width 781 height 0
click at [436, 220] on div "< div class = "module gf_module-{{align_lg}} gf_module-{{align_lg}}-lg gf_modul…" at bounding box center [401, 263] width 428 height 211
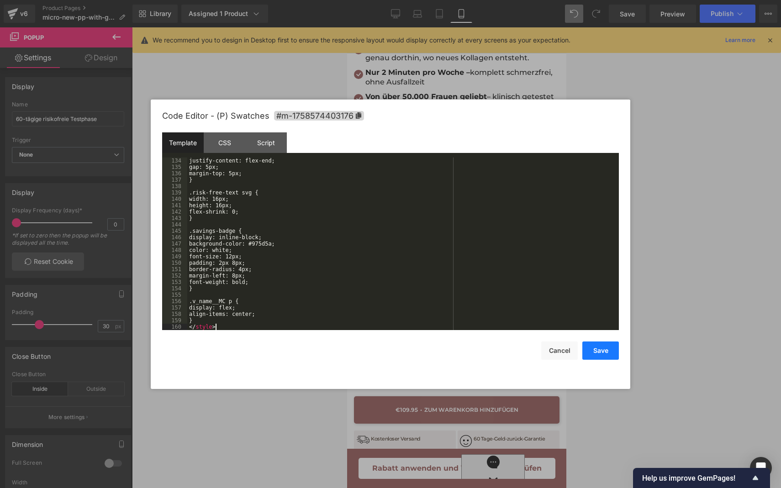
scroll to position [940, 0]
click at [604, 354] on button "Save" at bounding box center [600, 351] width 37 height 18
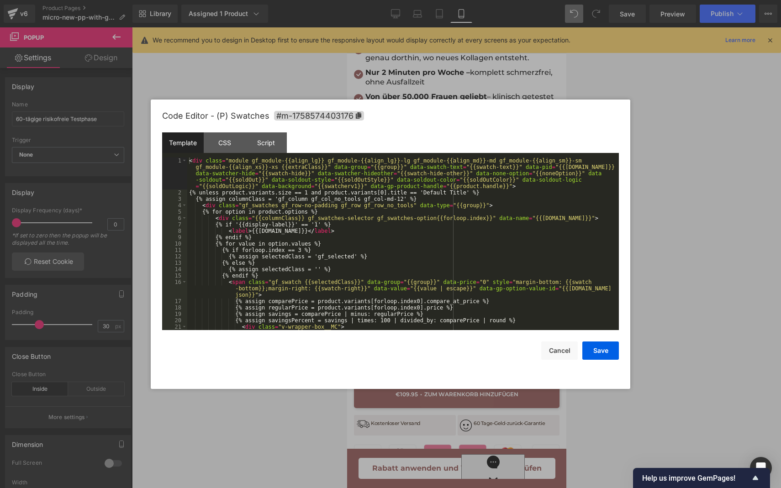
click at [487, 0] on div "Liquid You are previewing how the will restyle your page. You can not edit Elem…" at bounding box center [390, 0] width 781 height 0
click at [404, 242] on div "< div class = "module gf_module-{{align_lg}} gf_module-{{align_lg}}-lg gf_modul…" at bounding box center [401, 263] width 428 height 211
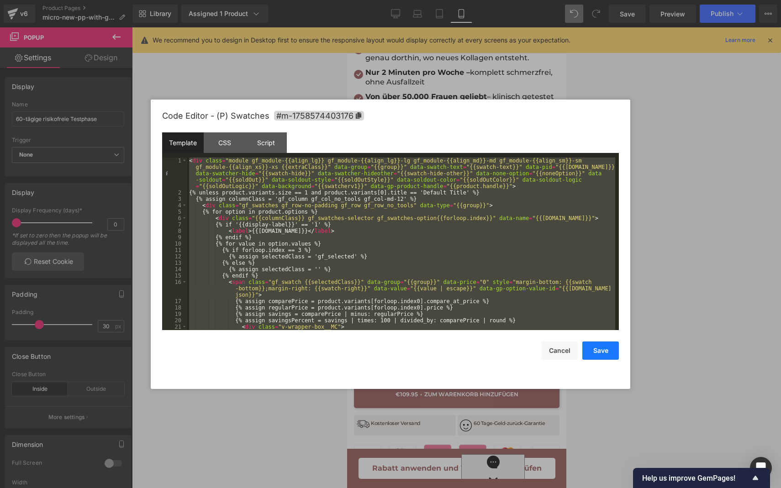
scroll to position [908, 0]
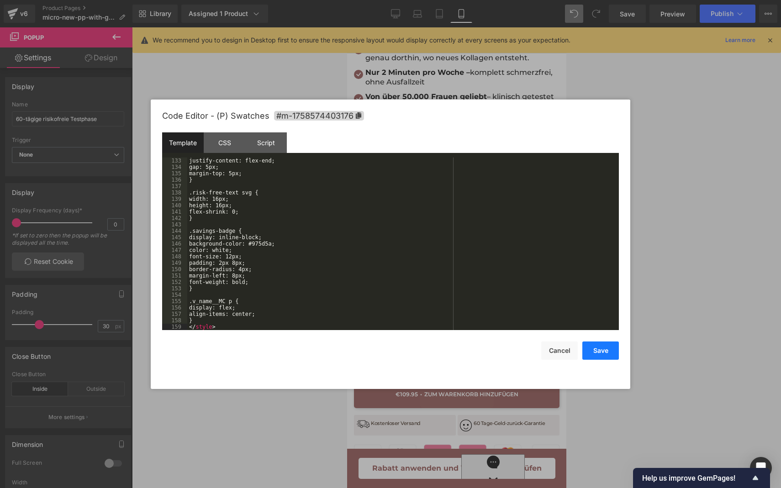
click at [596, 346] on button "Save" at bounding box center [600, 351] width 37 height 18
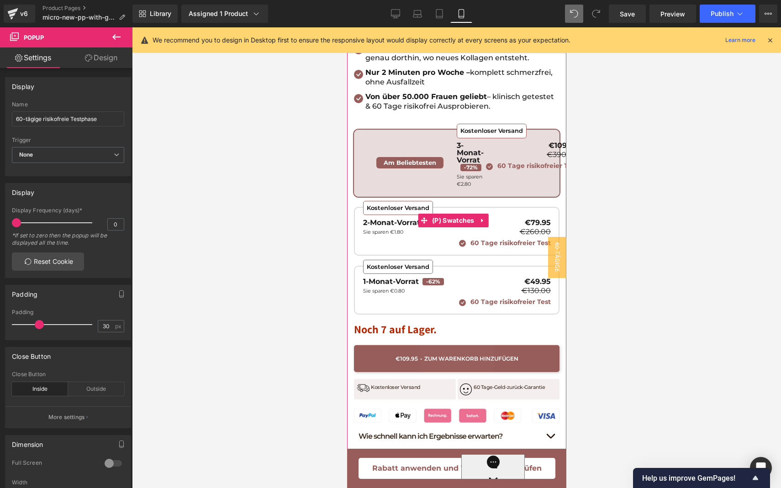
click at [458, 235] on span "Kostenloser Versand 2-Monat-Vorrat -69% Sie sparen €1.80 €79.95 €260.00 60 Tage…" at bounding box center [456, 231] width 206 height 49
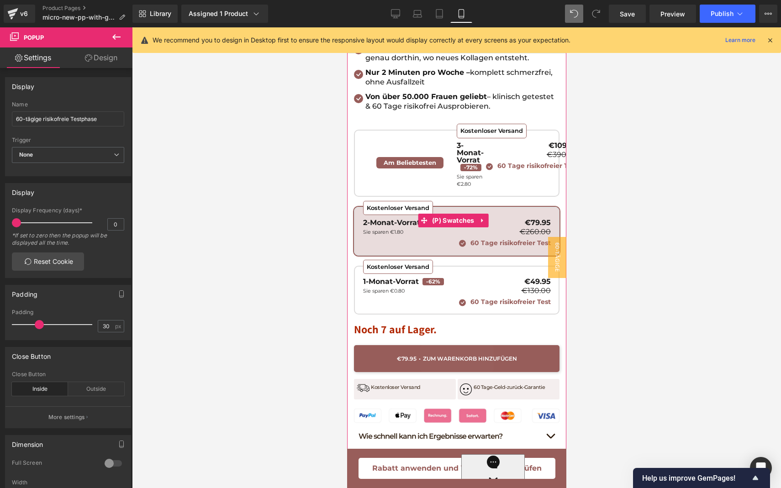
click at [458, 235] on span "Kostenloser Versand 2-Monat-Vorrat -69% Sie sparen €1.80 €79.95 €260.00 60 Tage…" at bounding box center [456, 231] width 206 height 49
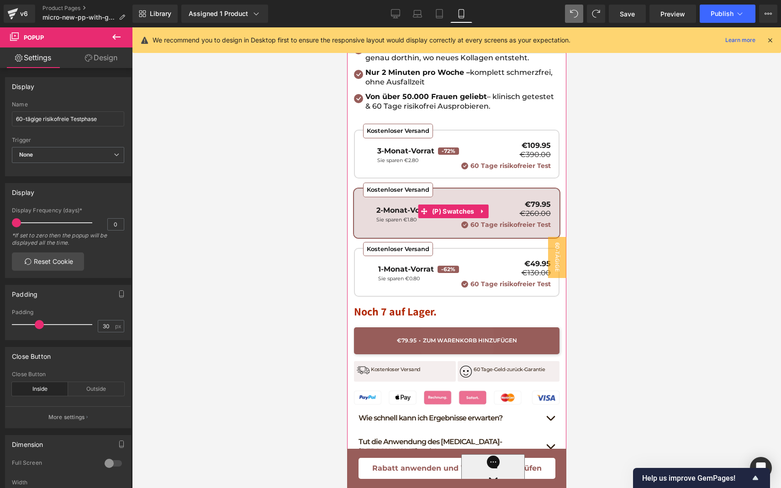
scroll to position [474, 0]
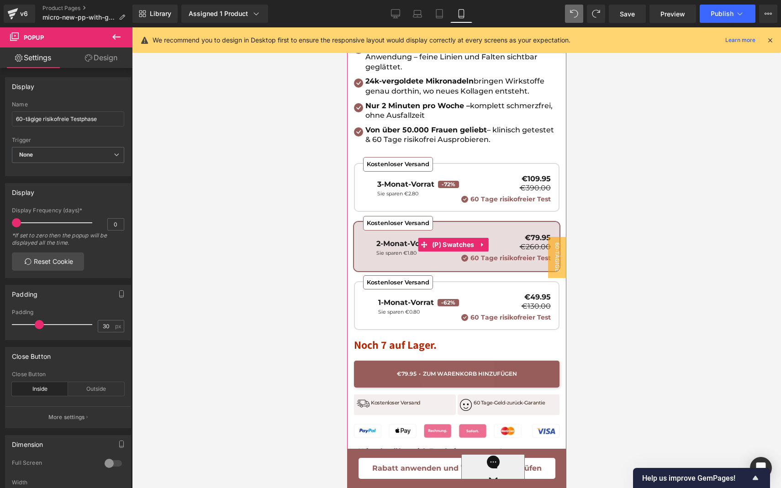
click at [493, 175] on p "€109.95" at bounding box center [505, 178] width 92 height 7
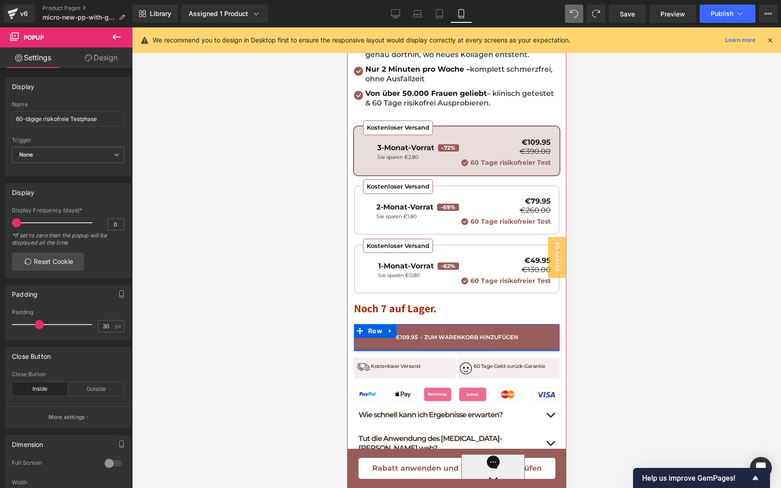
scroll to position [509, 0]
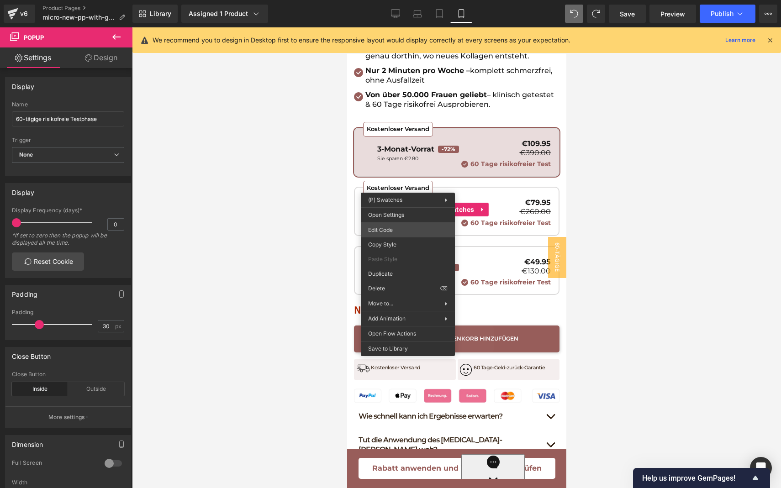
click at [395, 0] on div "Liquid You are previewing how the will restyle your page. You can not edit Elem…" at bounding box center [390, 0] width 781 height 0
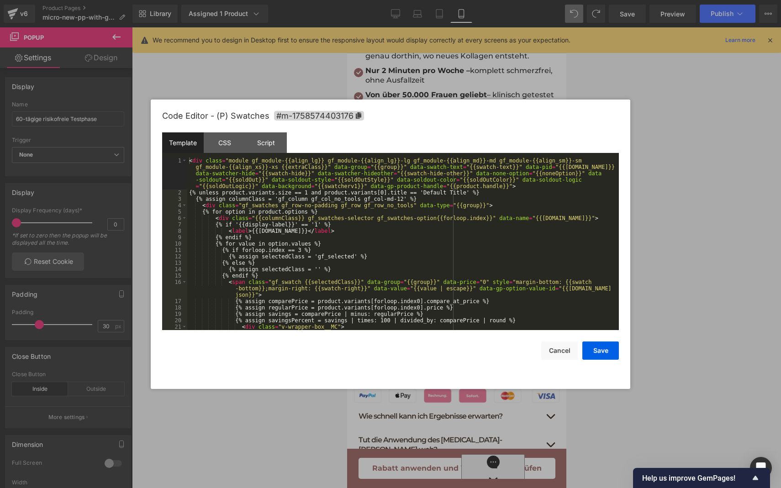
click at [399, 230] on div "< div class = "module gf_module-{{align_lg}} gf_module-{{align_lg}}-lg gf_modul…" at bounding box center [401, 263] width 428 height 211
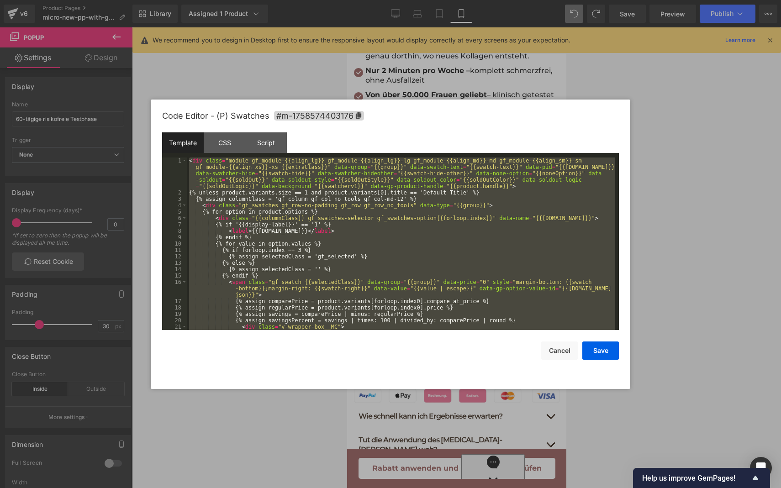
scroll to position [729, 0]
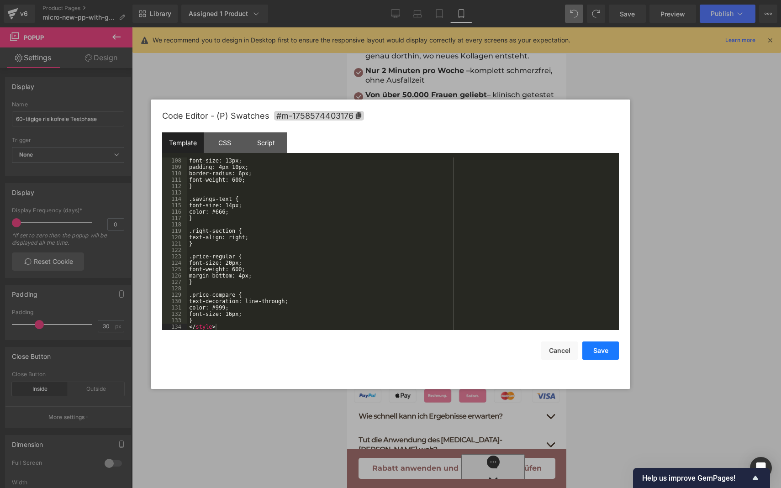
click at [591, 353] on button "Save" at bounding box center [600, 351] width 37 height 18
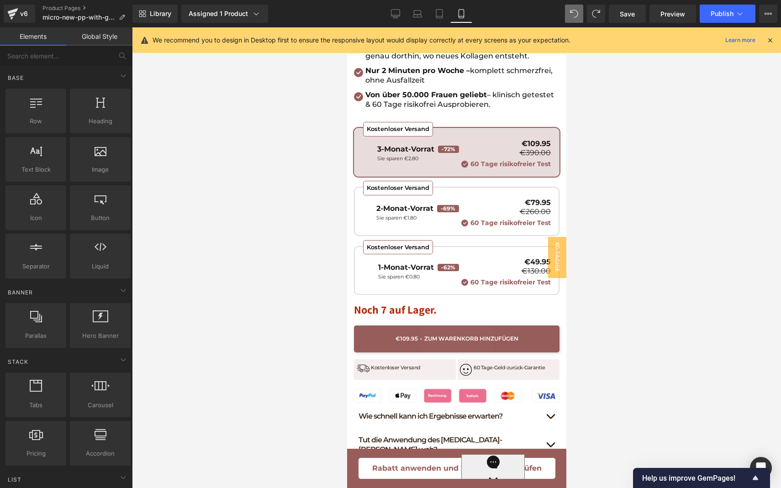
click at [292, 275] on div at bounding box center [456, 257] width 649 height 461
click at [429, 240] on div "Kostenloser Versand" at bounding box center [398, 247] width 70 height 15
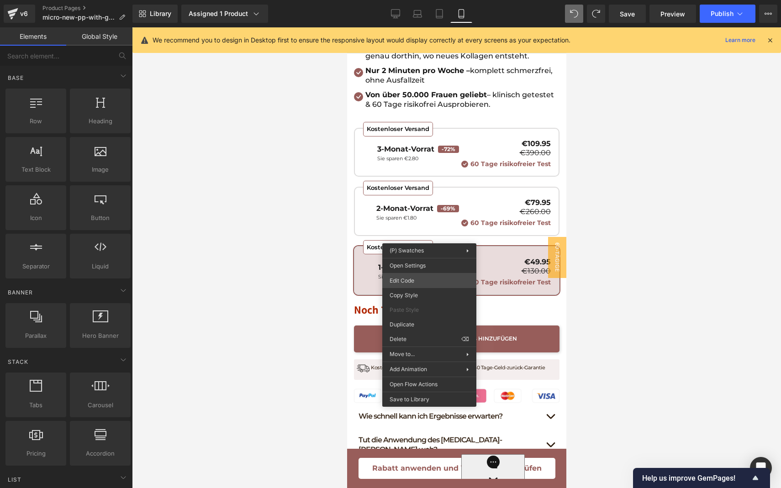
click at [411, 0] on div "Liquid You are previewing how the will restyle your page. You can not edit Elem…" at bounding box center [390, 0] width 781 height 0
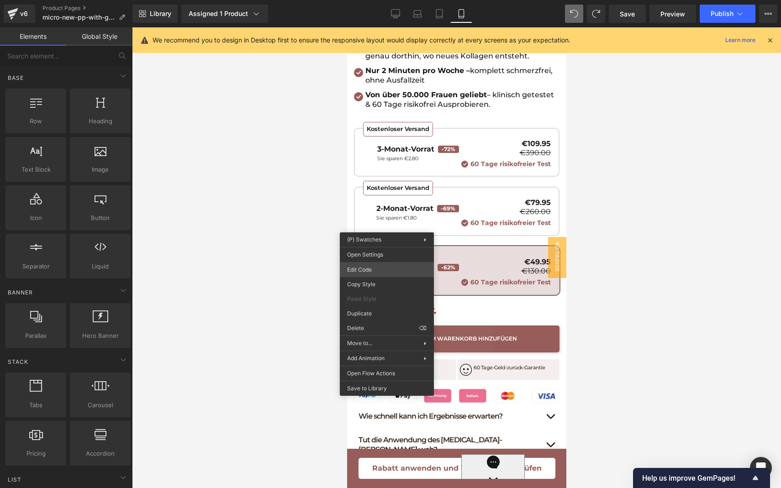
click at [385, 0] on div "Liquid You are previewing how the will restyle your page. You can not edit Elem…" at bounding box center [390, 0] width 781 height 0
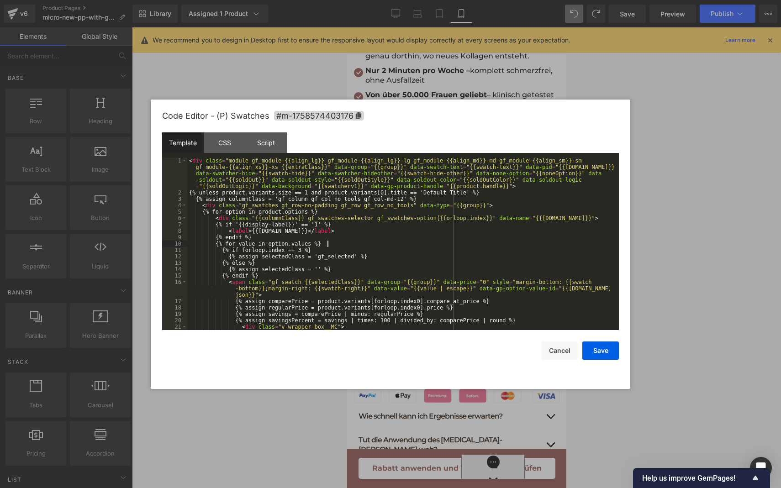
click at [363, 242] on div "< div class = "module gf_module-{{align_lg}} gf_module-{{align_lg}}-lg gf_modul…" at bounding box center [401, 263] width 428 height 211
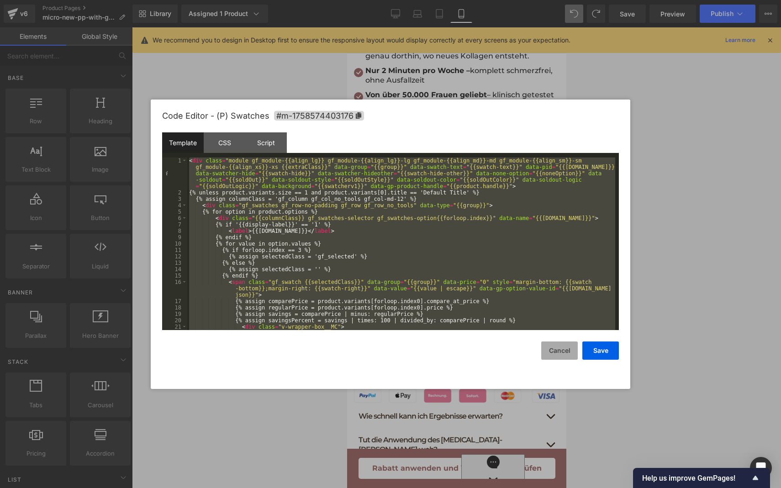
click at [553, 348] on button "Cancel" at bounding box center [559, 351] width 37 height 18
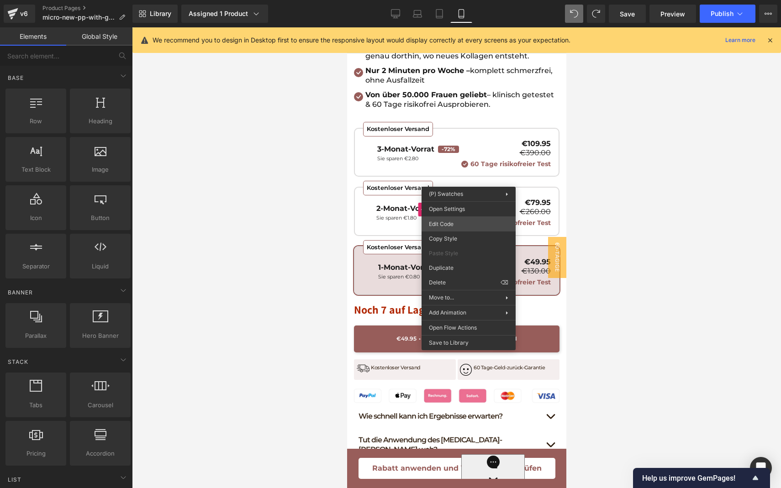
click at [448, 0] on div "Liquid You are previewing how the will restyle your page. You can not edit Elem…" at bounding box center [390, 0] width 781 height 0
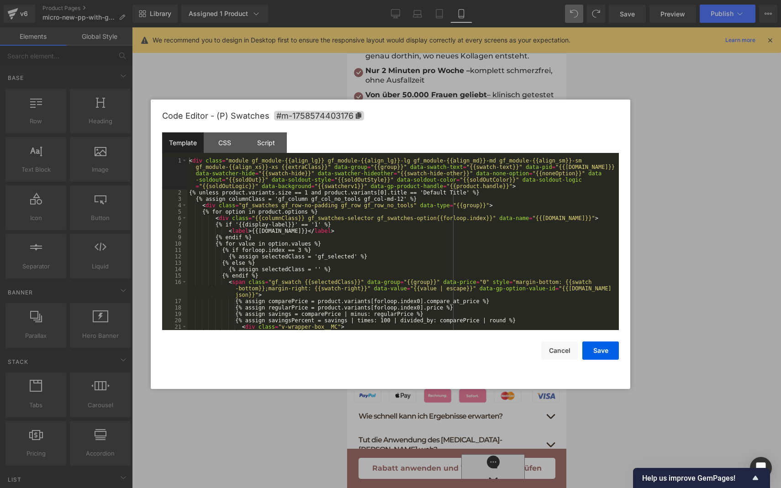
click at [423, 222] on div "< div class = "module gf_module-{{align_lg}} gf_module-{{align_lg}}-lg gf_modul…" at bounding box center [401, 263] width 428 height 211
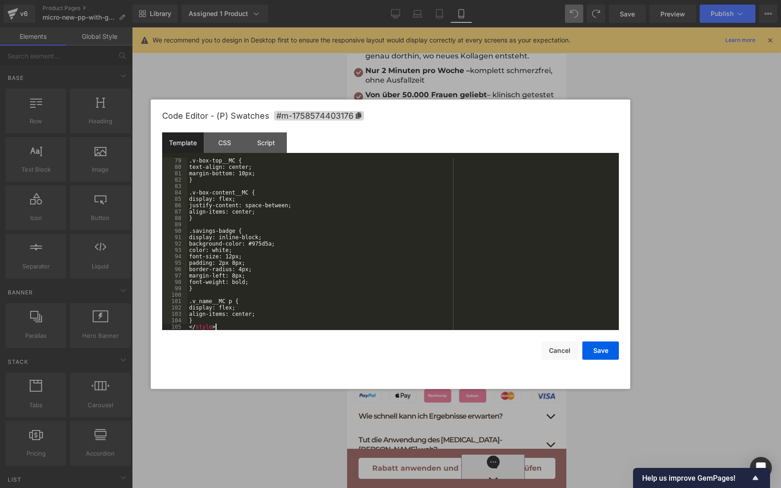
scroll to position [537, 0]
click at [591, 350] on button "Save" at bounding box center [600, 351] width 37 height 18
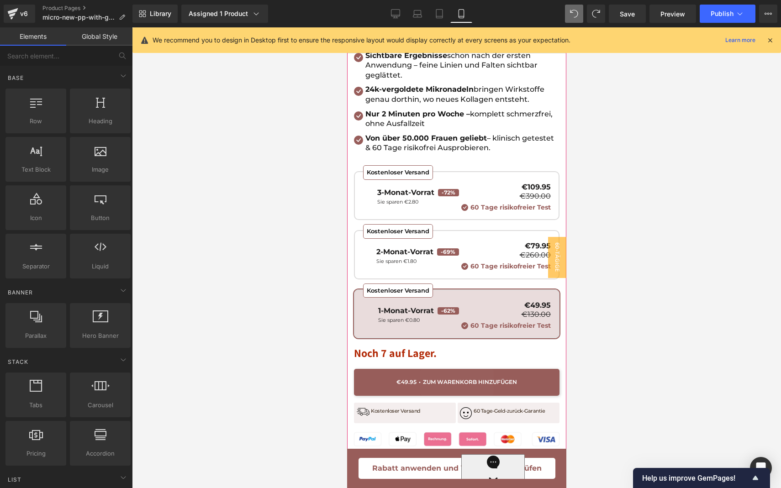
scroll to position [279, 0]
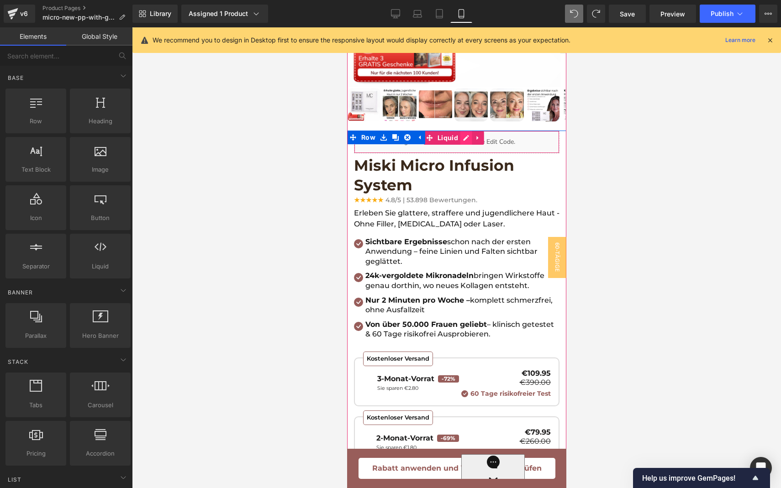
click at [465, 131] on div "Liquid" at bounding box center [456, 142] width 206 height 23
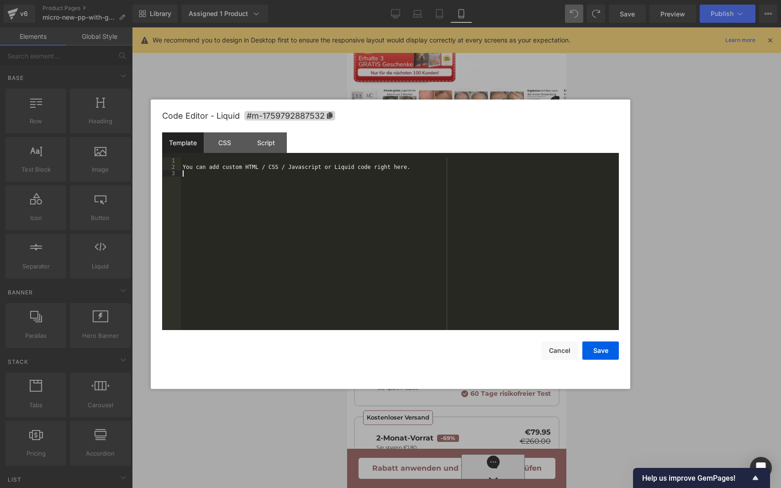
click at [384, 218] on div "You can add custom HTML / CSS / Javascript or Liquid code right here." at bounding box center [400, 250] width 438 height 185
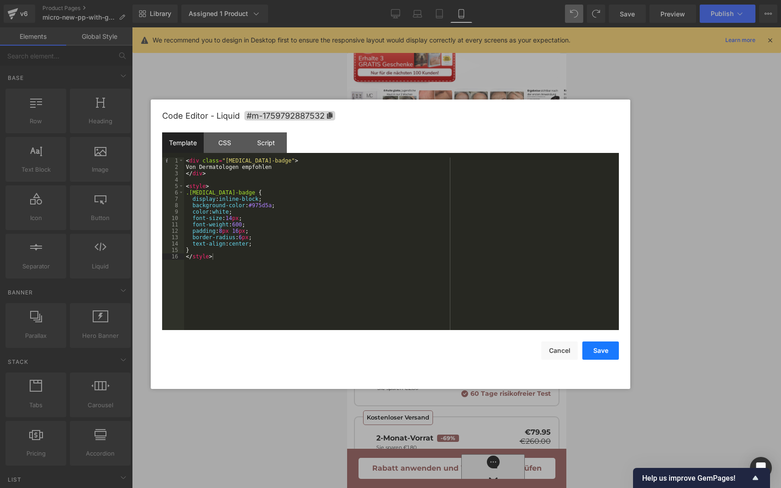
click at [592, 351] on button "Save" at bounding box center [600, 351] width 37 height 18
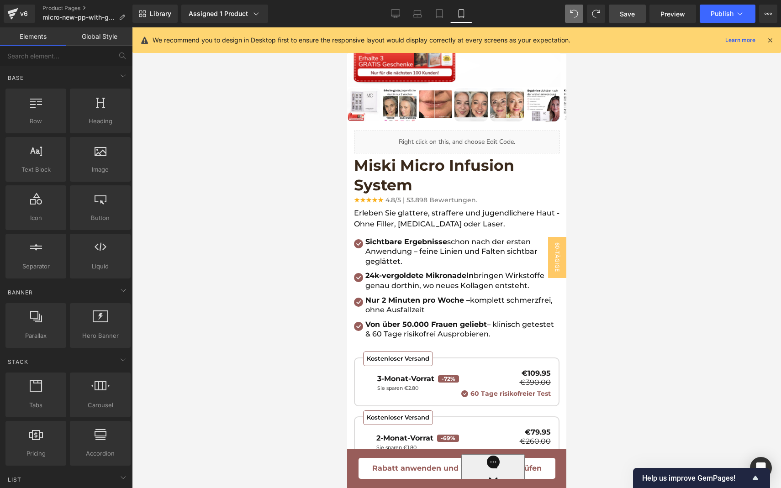
click at [635, 10] on span "Save" at bounding box center [627, 14] width 15 height 10
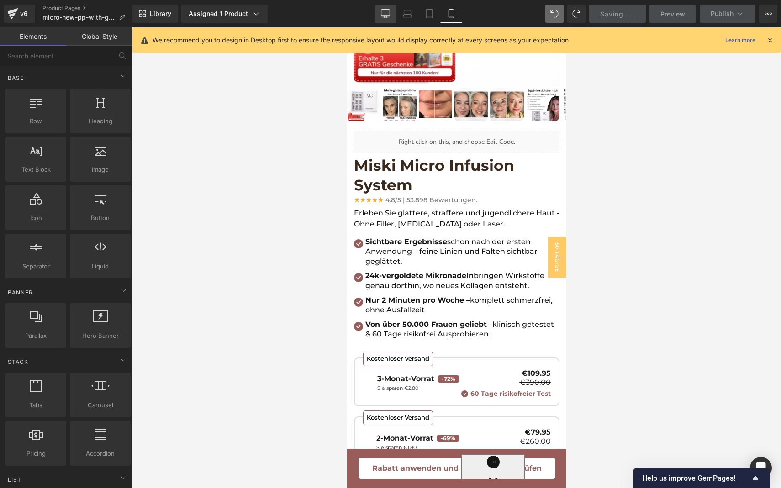
click at [389, 11] on icon at bounding box center [385, 13] width 9 height 9
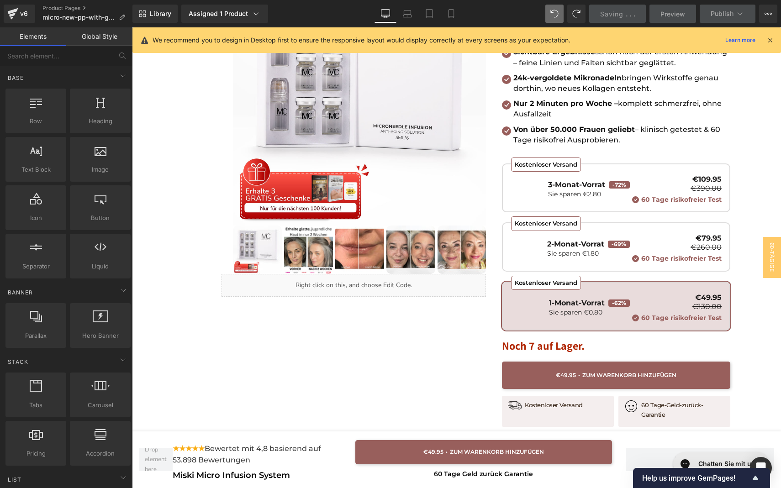
scroll to position [0, 0]
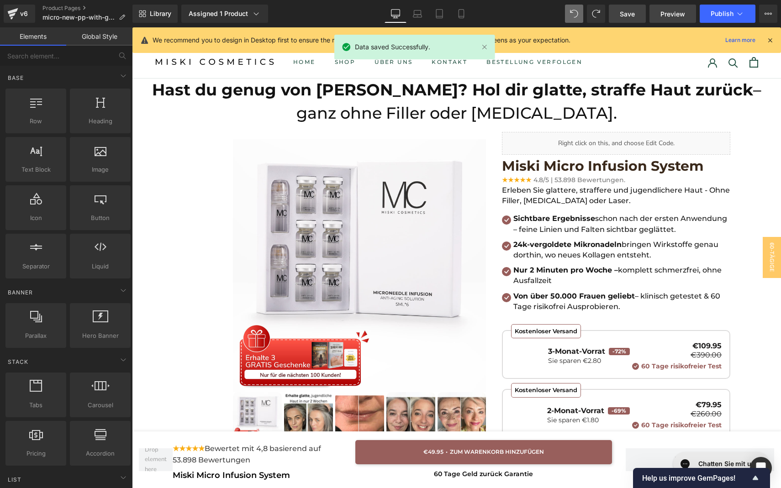
click at [688, 18] on link "Preview" at bounding box center [672, 14] width 47 height 18
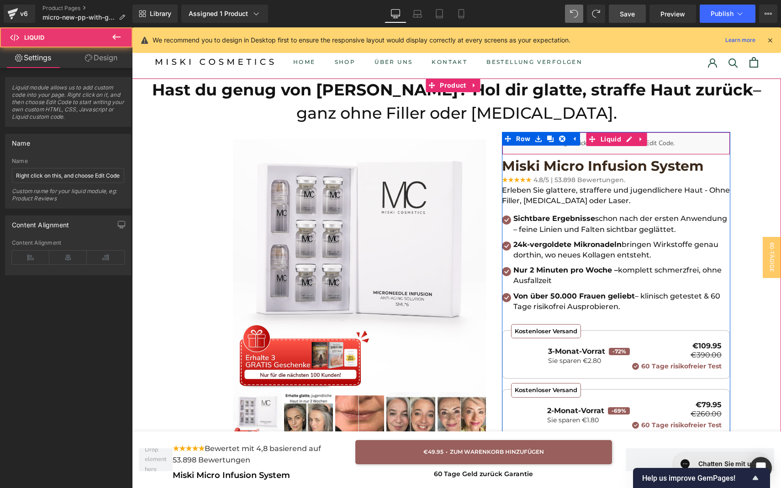
click at [610, 146] on div "Liquid" at bounding box center [616, 143] width 228 height 23
click at [627, 141] on div "Liquid" at bounding box center [616, 143] width 228 height 23
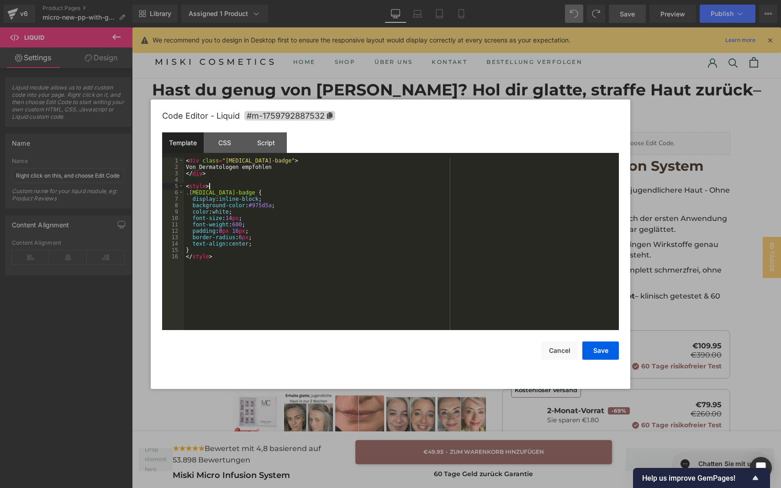
click at [438, 189] on div "< div class = "[MEDICAL_DATA]-badge" > Von Dermatologen empfohlen </ div > < st…" at bounding box center [401, 250] width 435 height 185
click at [596, 348] on button "Save" at bounding box center [600, 351] width 37 height 18
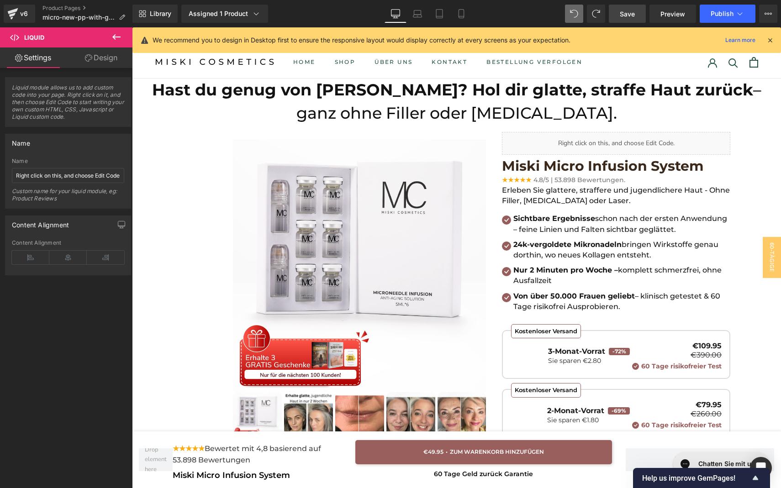
click at [639, 18] on link "Save" at bounding box center [627, 14] width 37 height 18
click at [664, 13] on span "Preview" at bounding box center [672, 14] width 25 height 10
click at [664, 12] on span "Preview" at bounding box center [672, 14] width 25 height 10
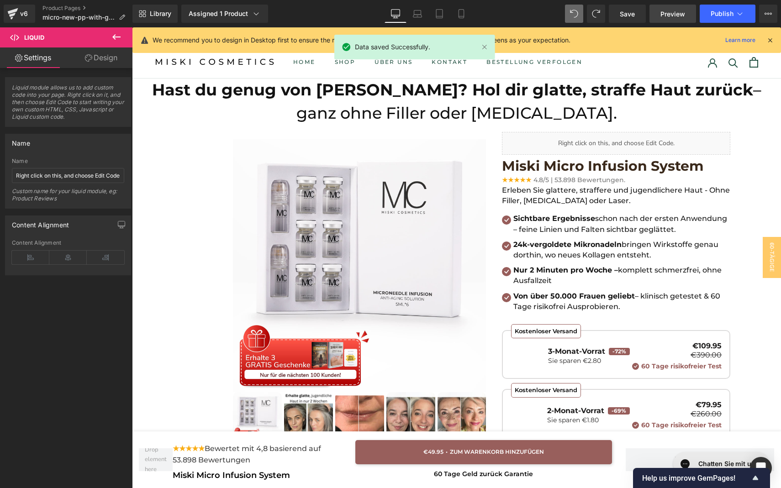
click at [666, 16] on span "Preview" at bounding box center [672, 14] width 25 height 10
